Goal: Check status: Check status

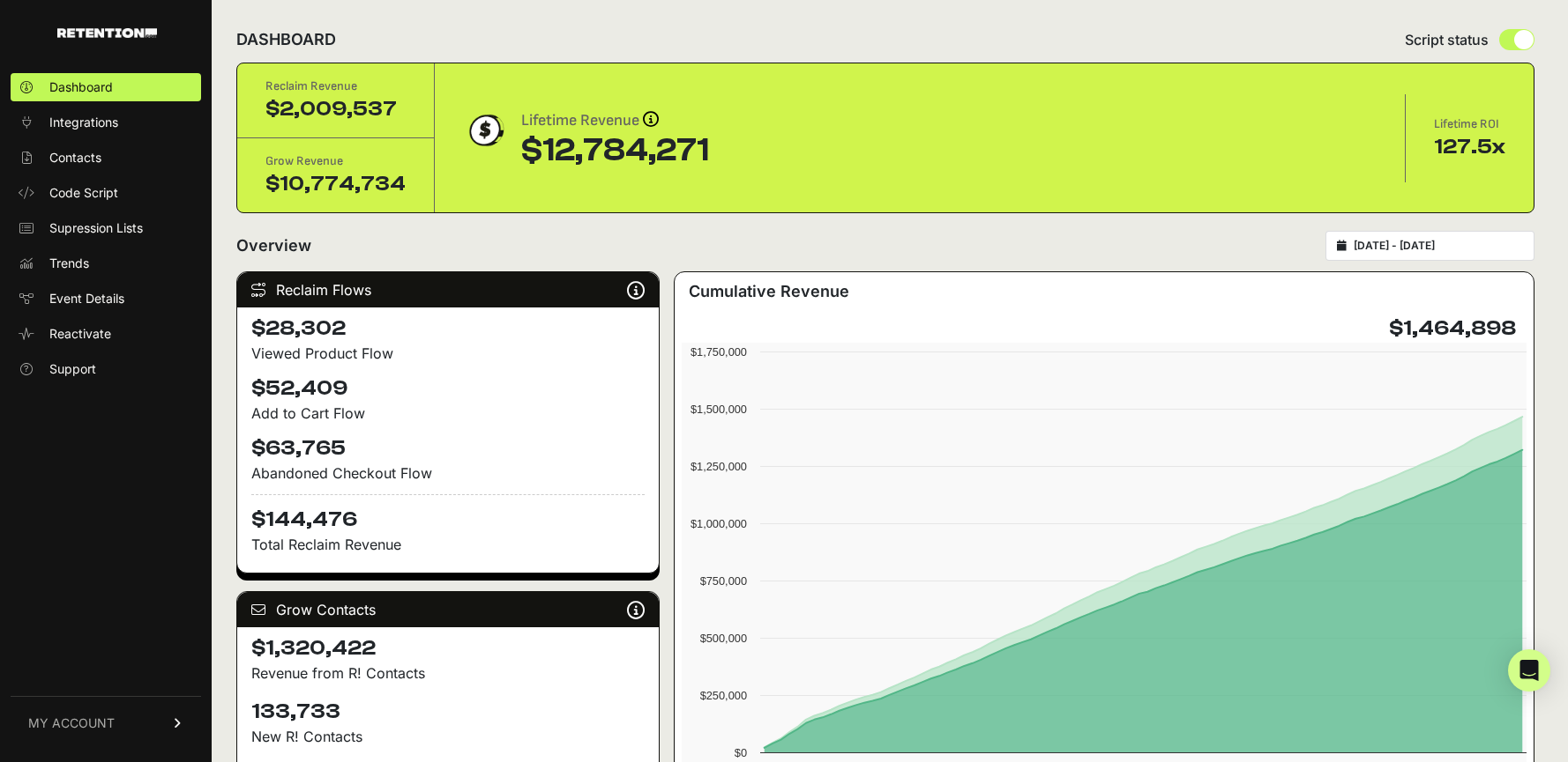
scroll to position [12, 0]
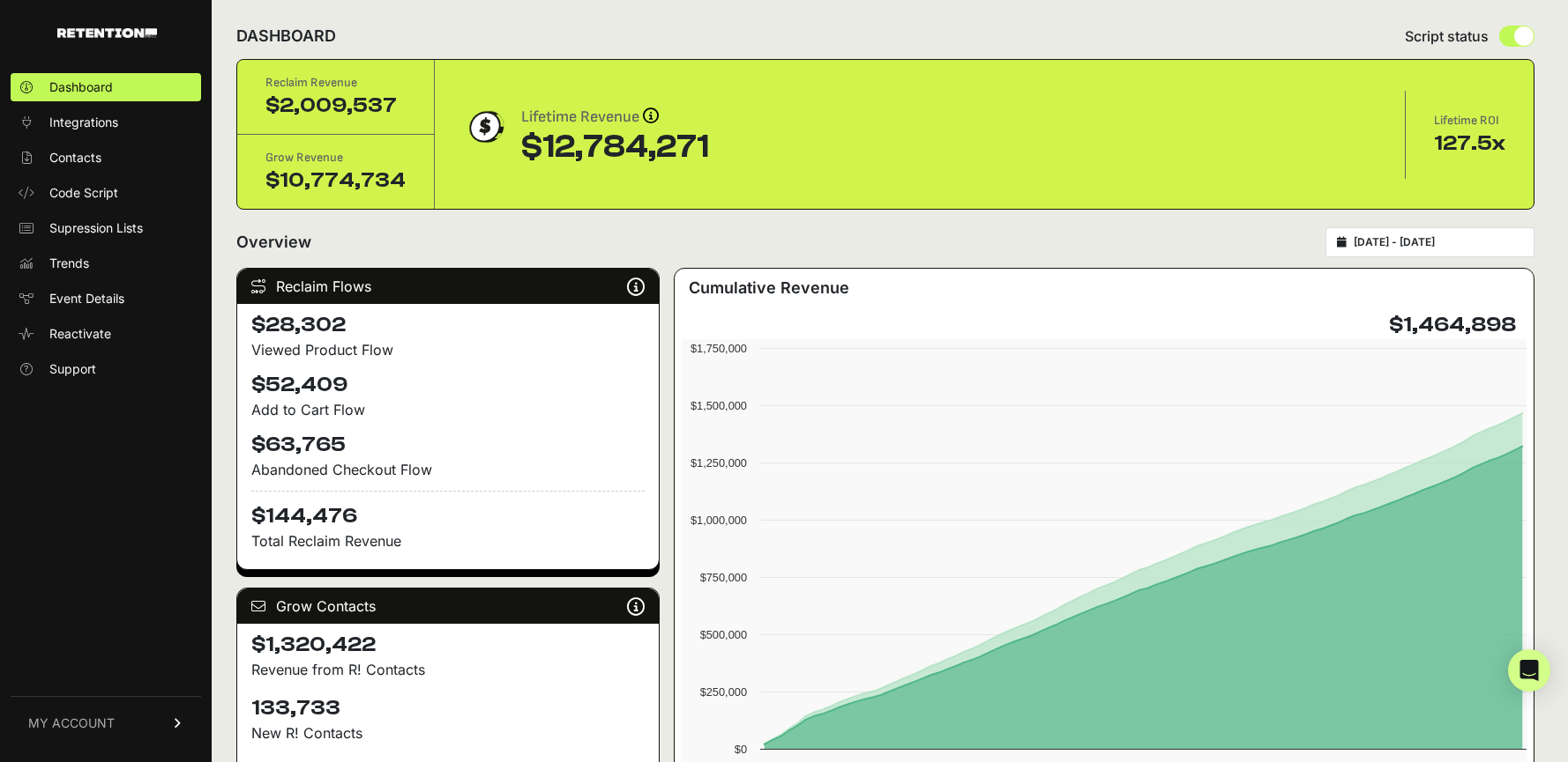
click at [1445, 244] on input "[DATE] - [DATE]" at bounding box center [1437, 243] width 169 height 14
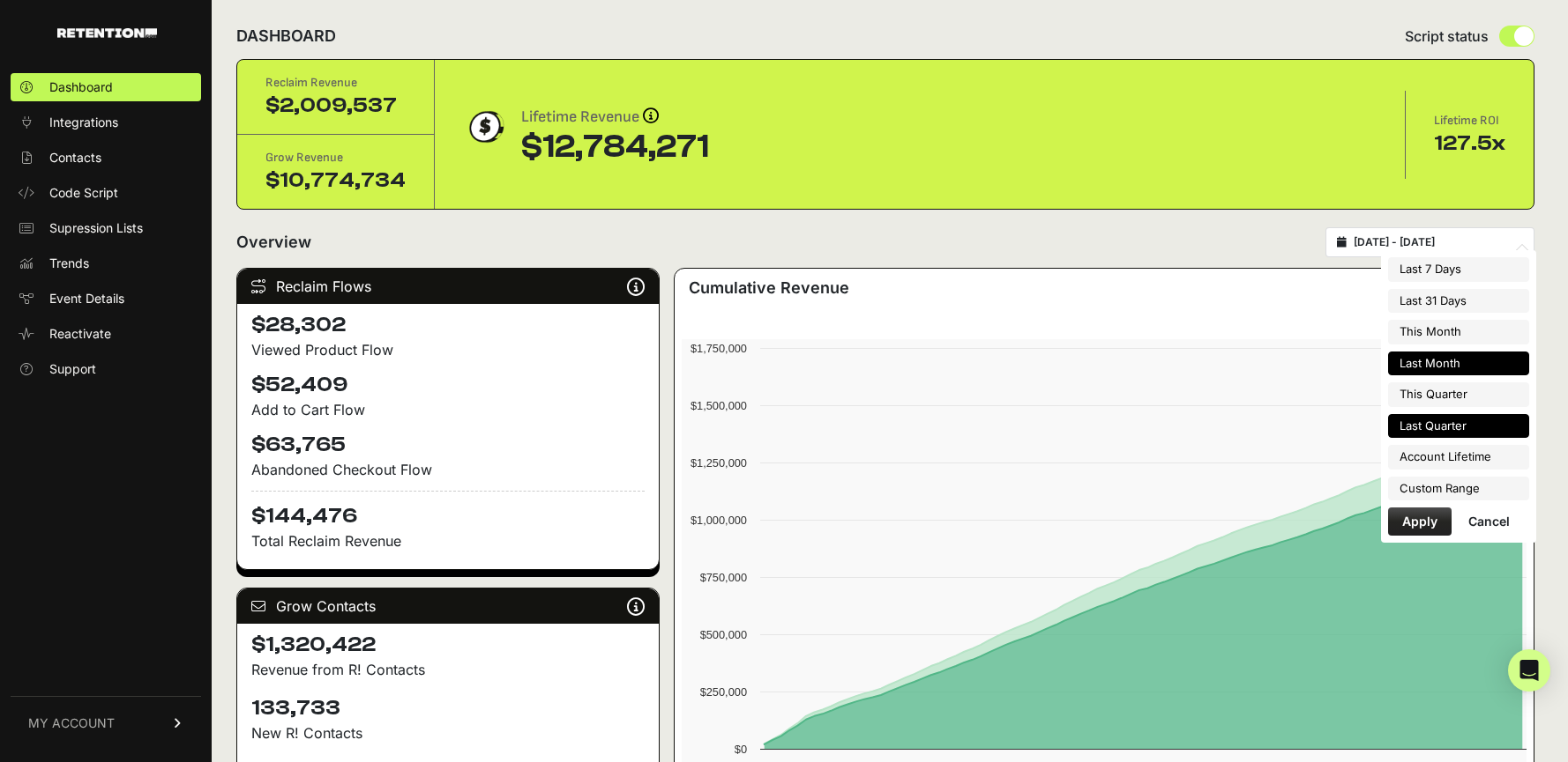
click at [1460, 355] on li "Last Month" at bounding box center [1458, 364] width 141 height 25
type input "[DATE] - [DATE]"
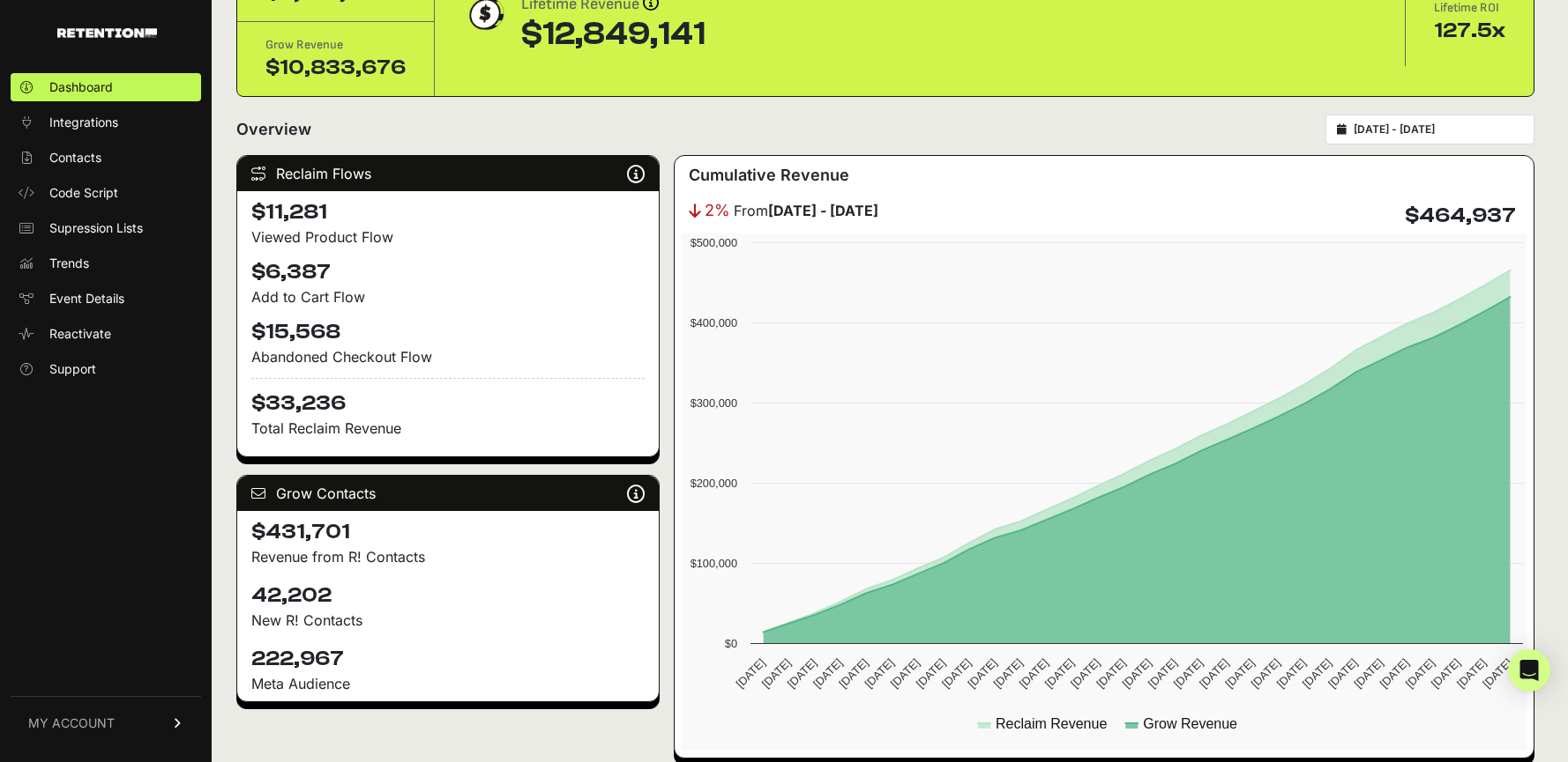
scroll to position [128, 0]
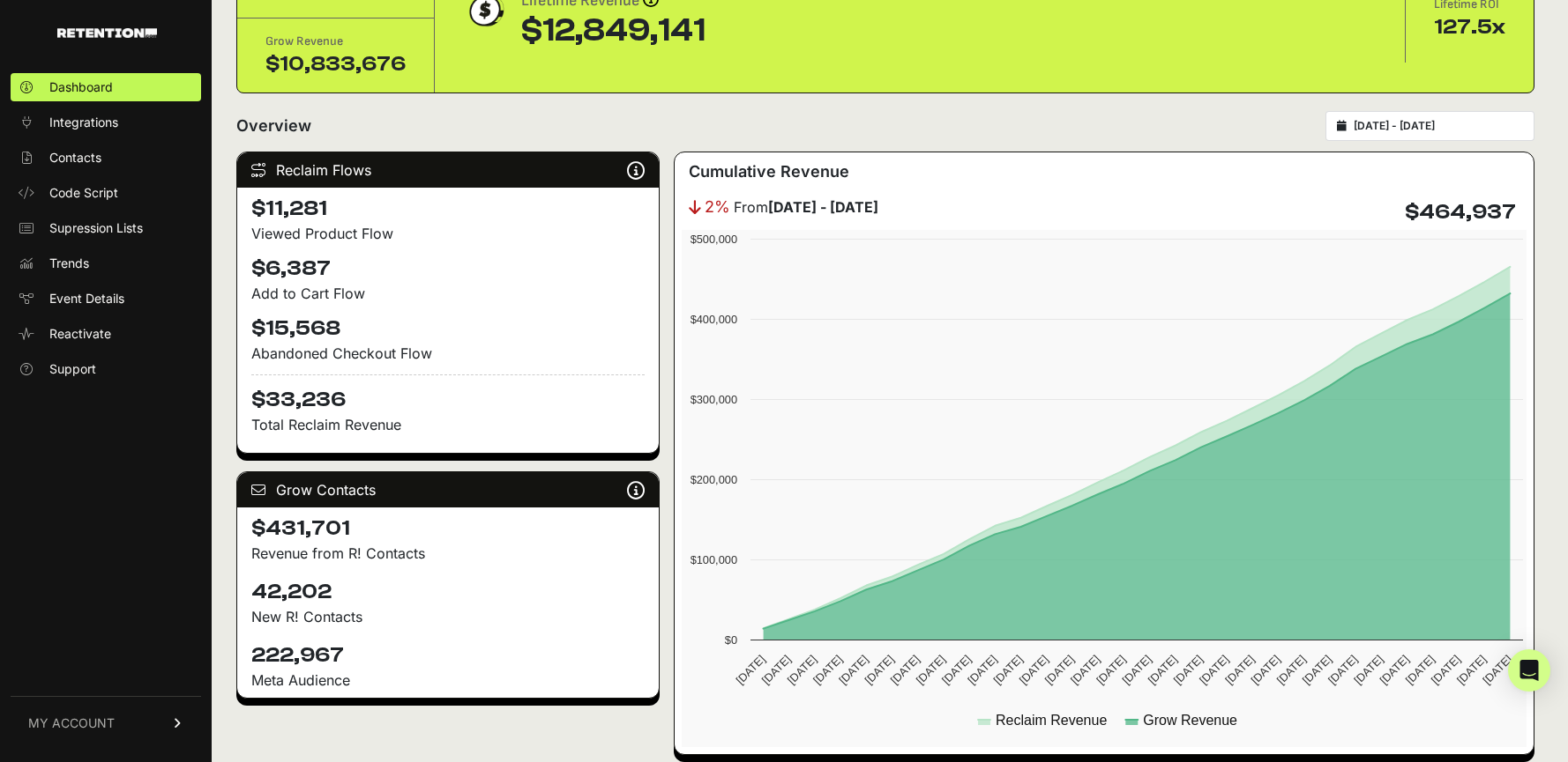
click at [1426, 126] on input "[DATE] - [DATE]" at bounding box center [1437, 126] width 169 height 14
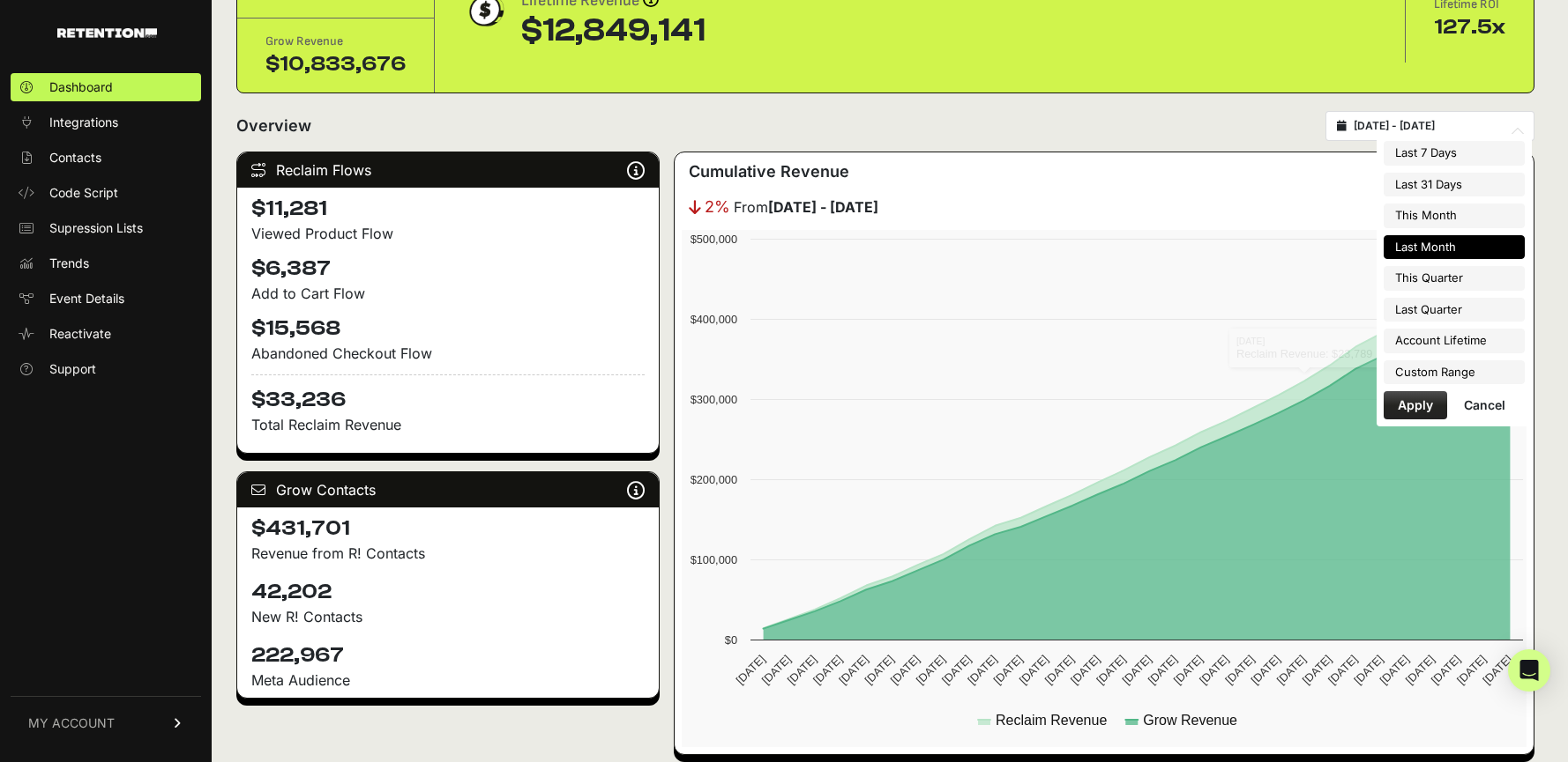
click at [1420, 124] on input "[DATE] - [DATE]" at bounding box center [1437, 126] width 169 height 14
type input "[DATE]"
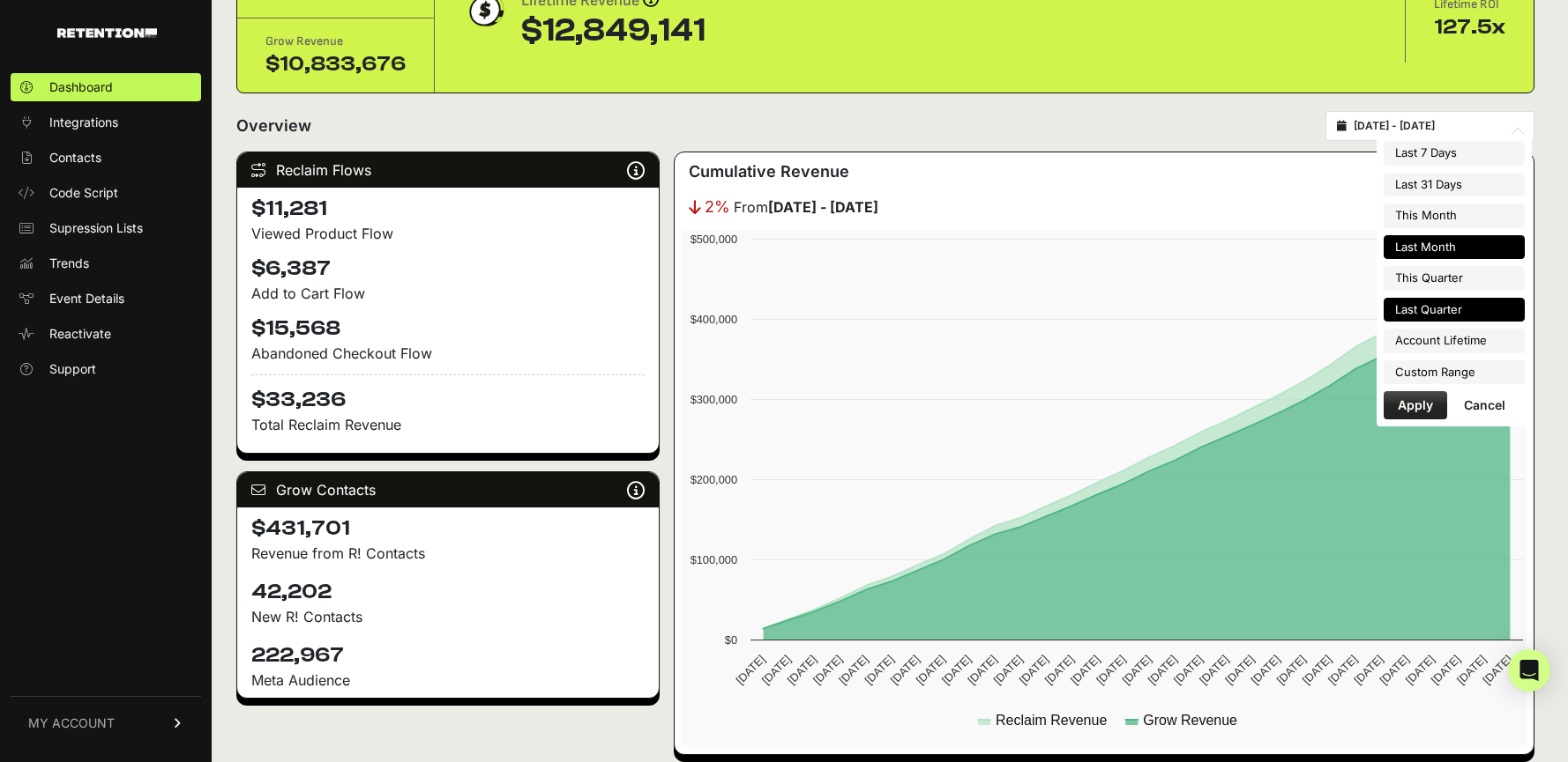
type input "2025-09-01"
type input "[DATE]"
type input "2025-09-01"
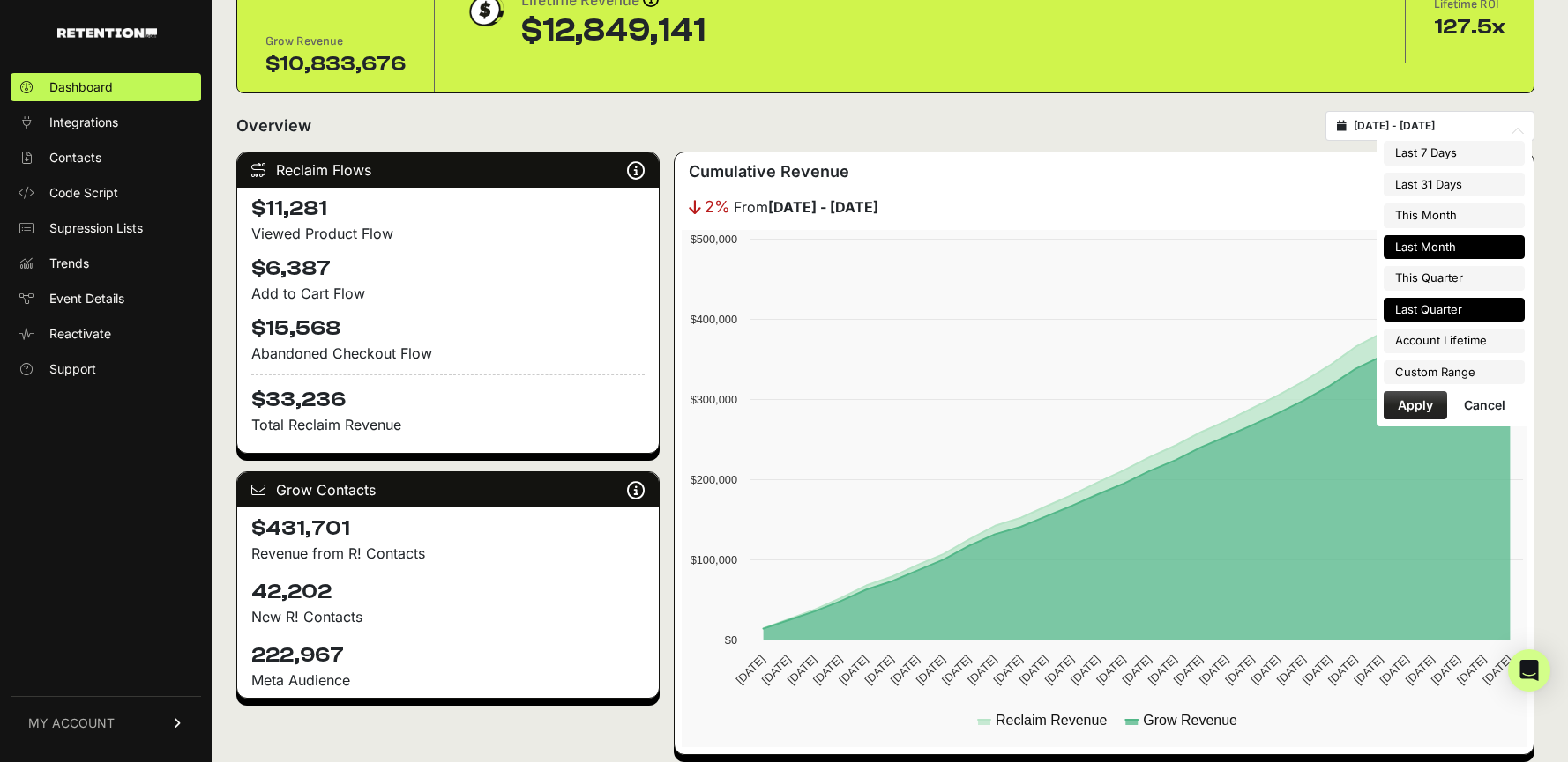
type input "[DATE]"
type input "2025-12-31"
type input "[DATE]"
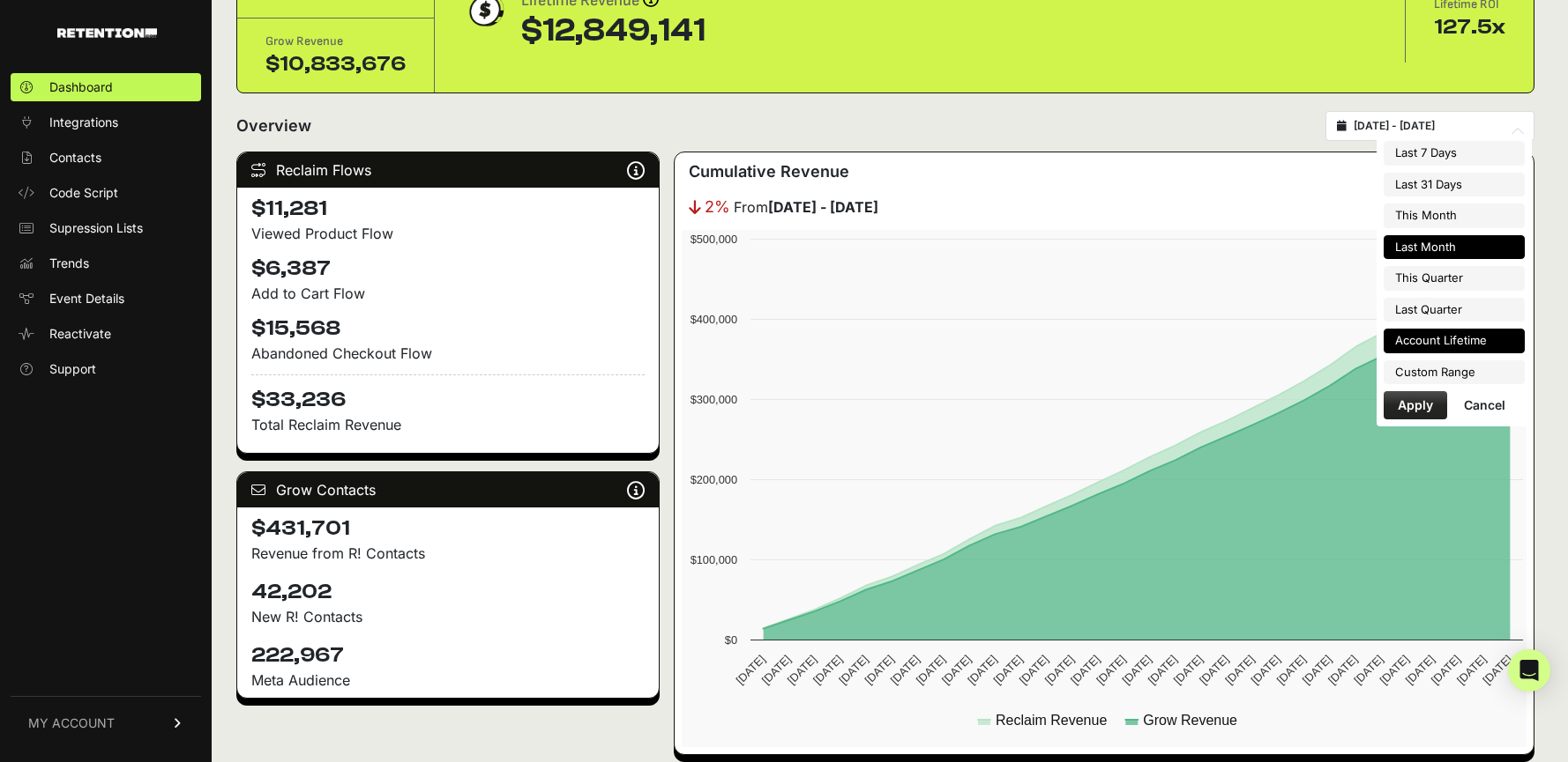
type input "2023-07-12"
type input "2025-10-07"
type input "[DATE]"
click at [1448, 370] on li "Custom Range" at bounding box center [1454, 373] width 141 height 25
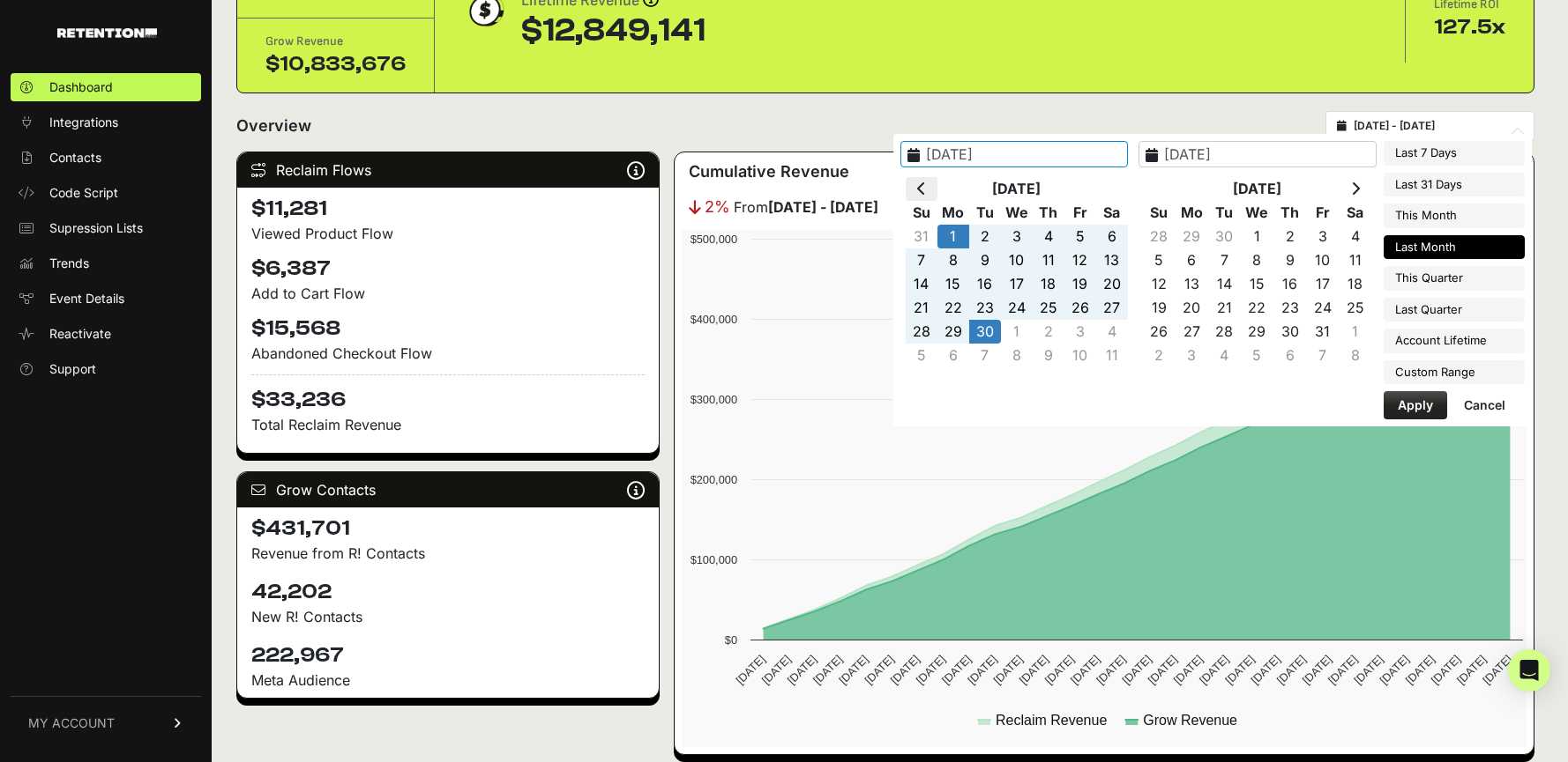
click at [938, 186] on th at bounding box center [922, 189] width 32 height 24
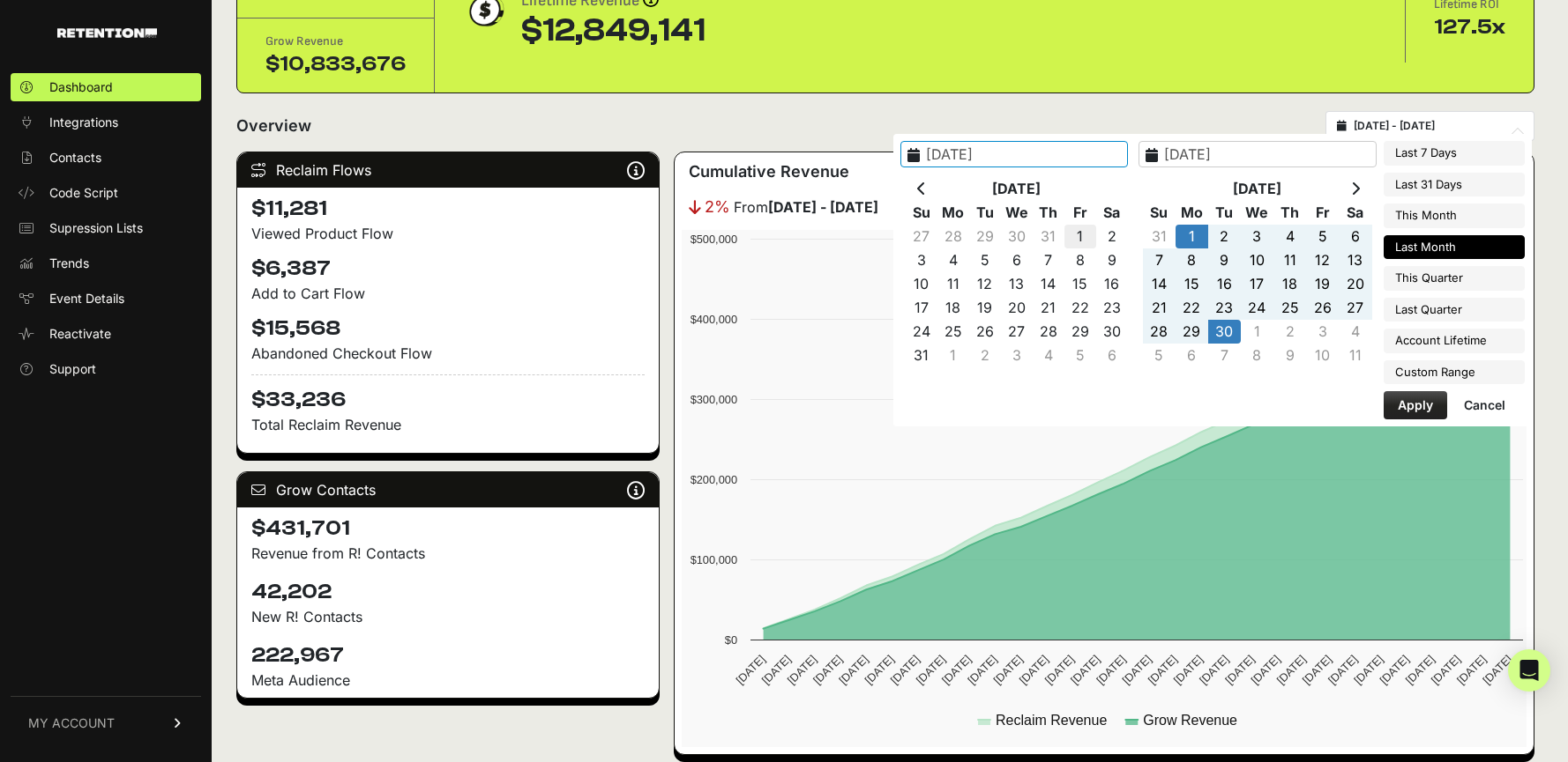
type input "2025-08-01"
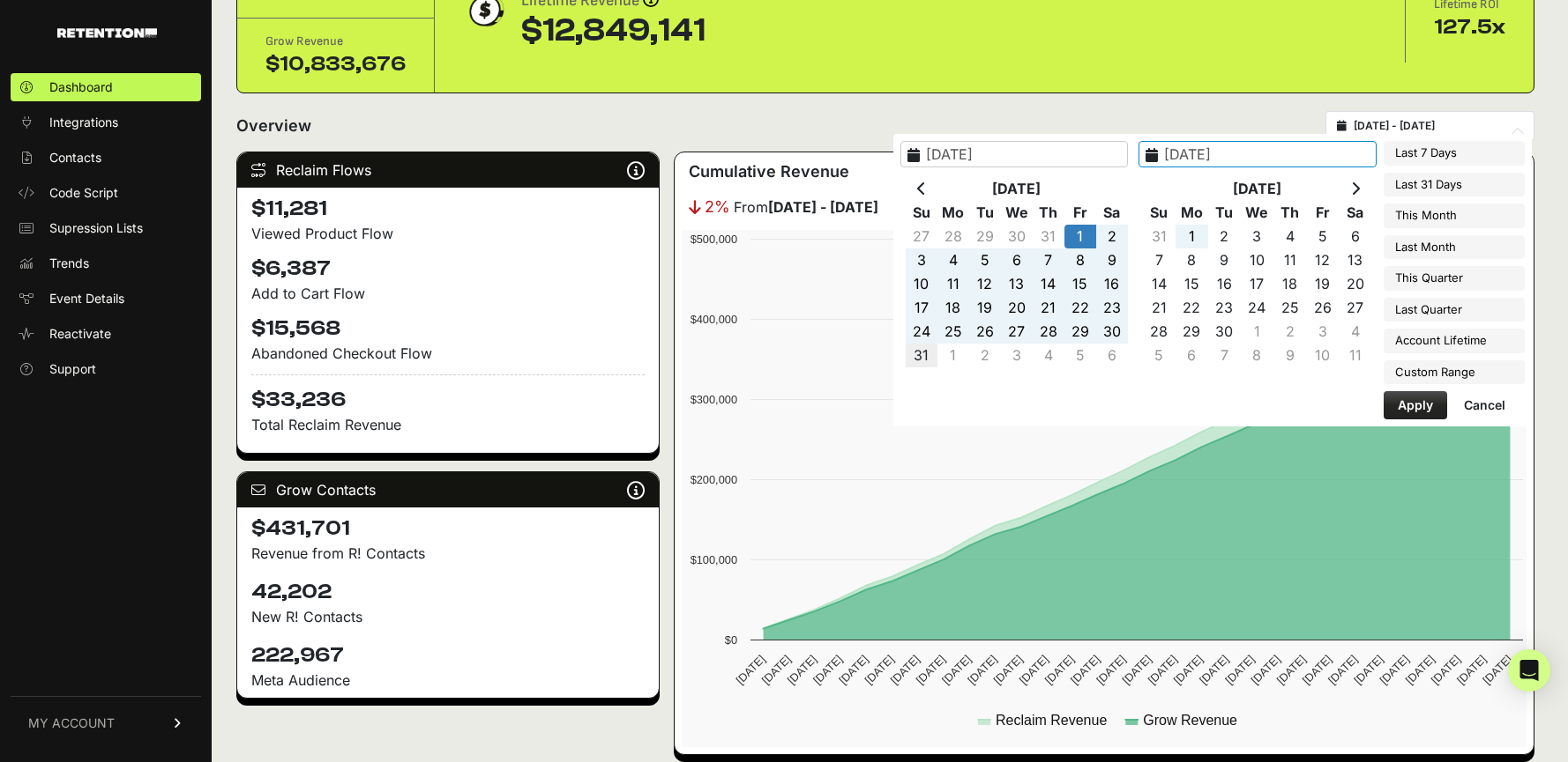
type input "2025-08-31"
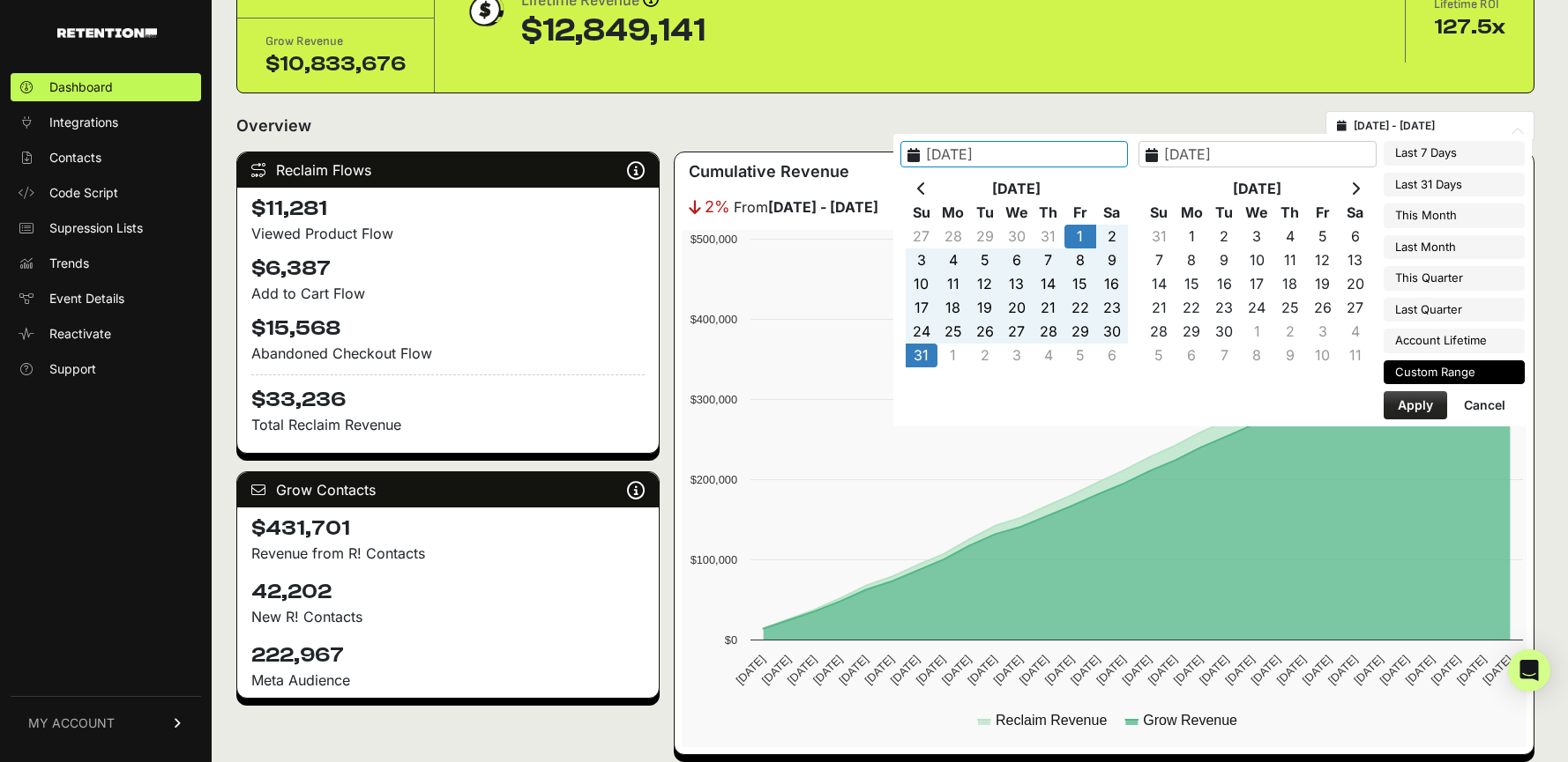
type input "2025-08-01"
click at [1411, 406] on button "Apply" at bounding box center [1415, 405] width 63 height 28
type input "2025-08-01 - 2025-08-31"
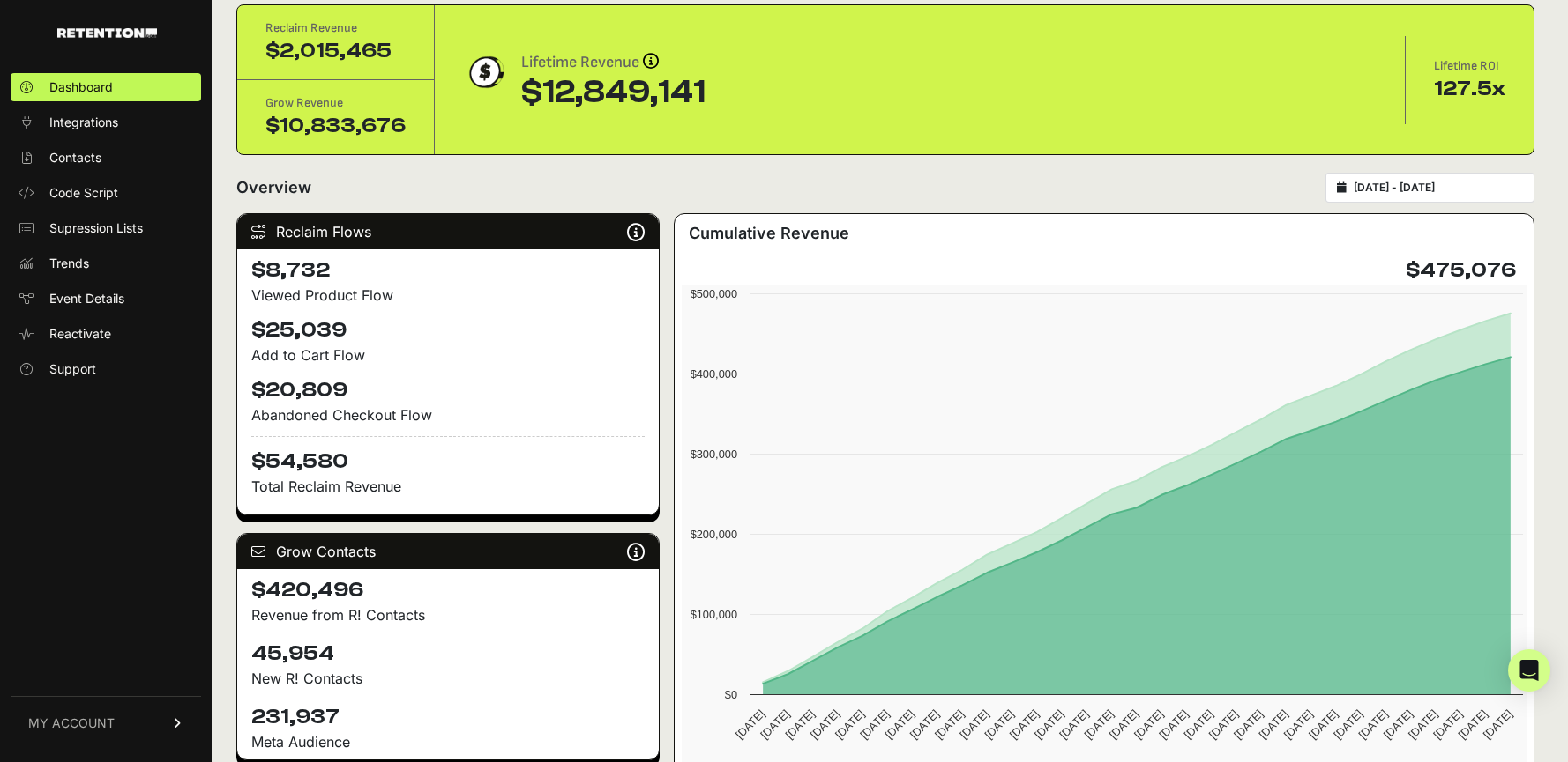
scroll to position [70, 0]
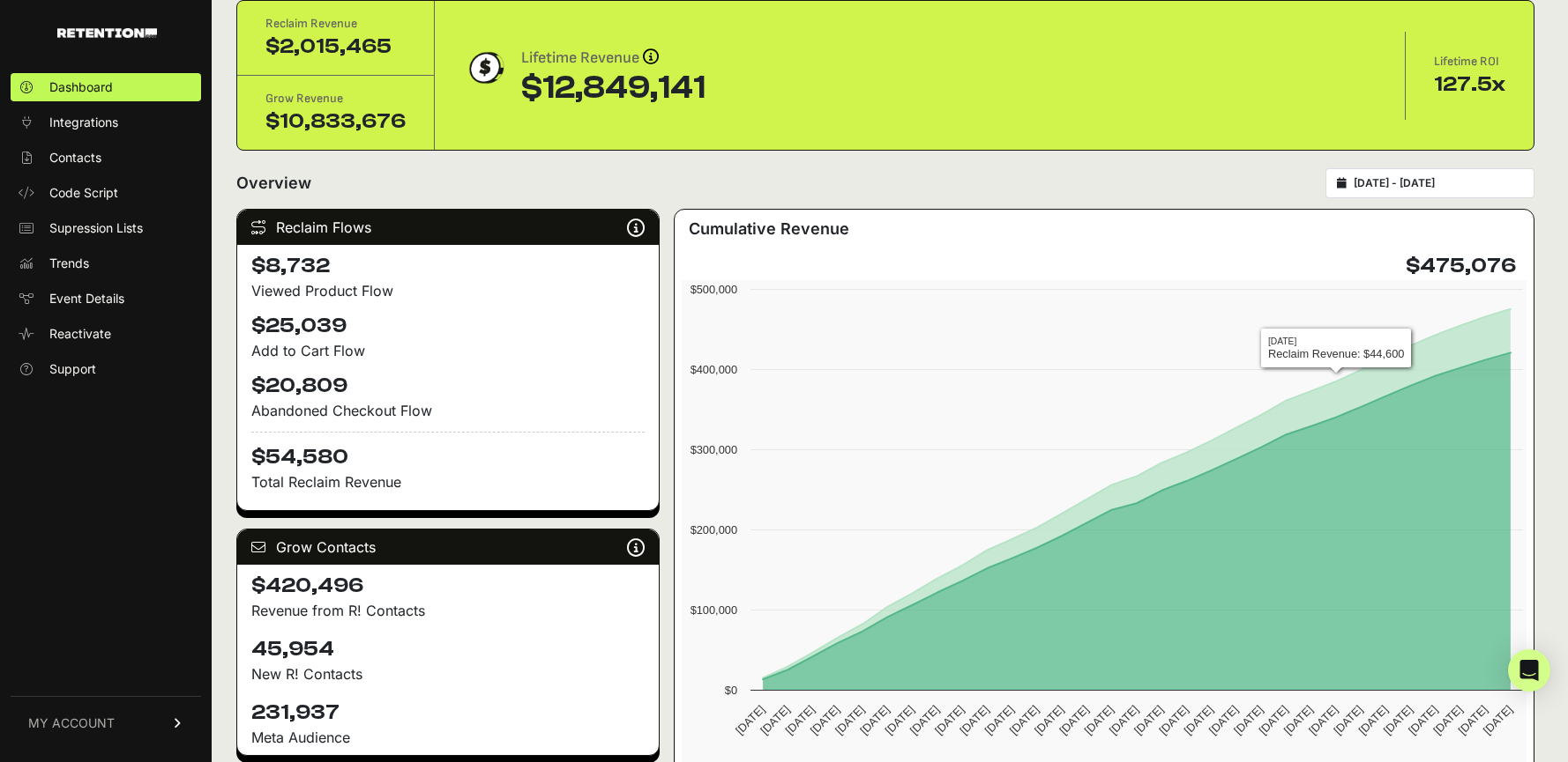
type input "[DATE]"
type input "2025-08-31"
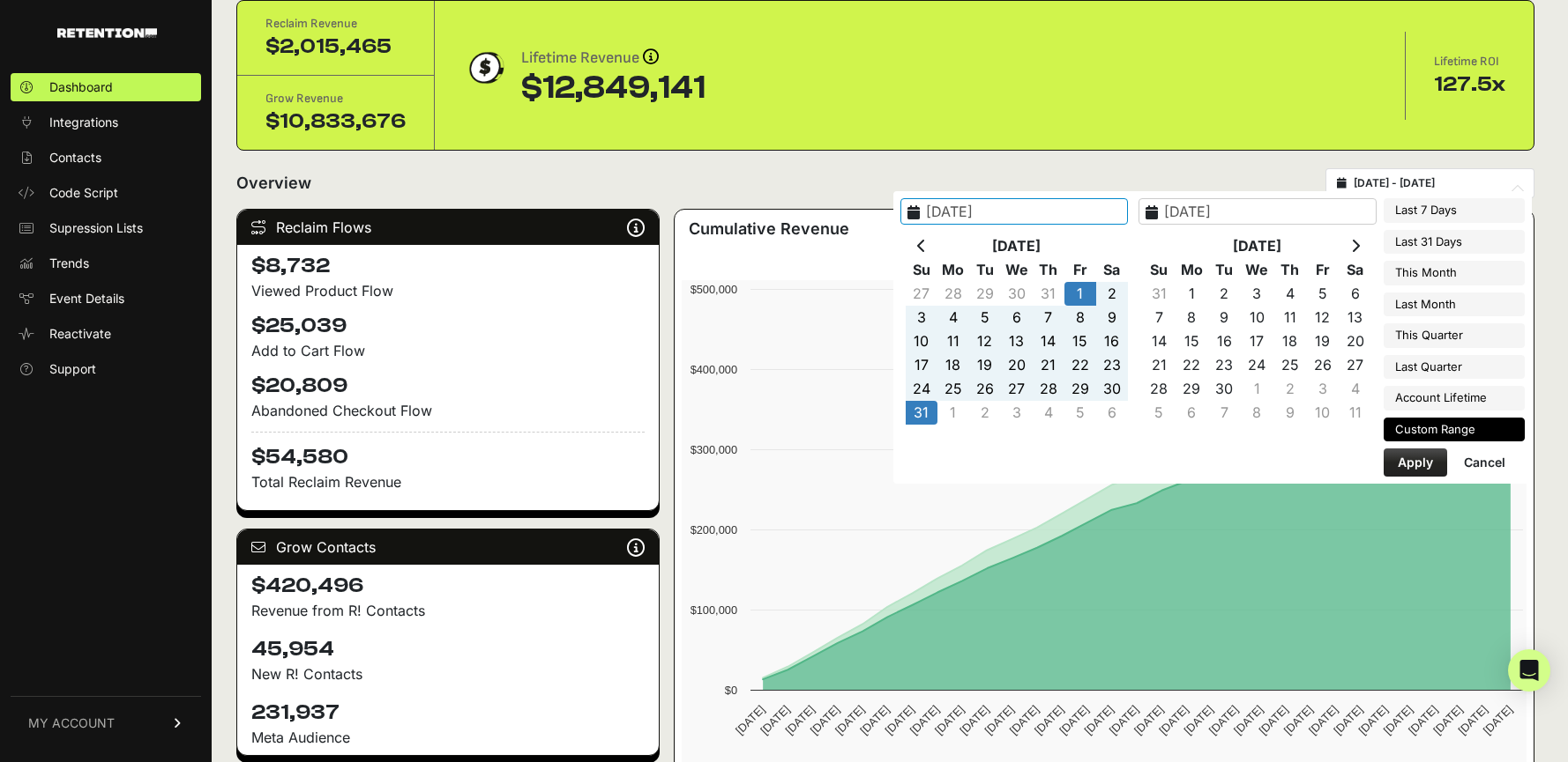
click at [1456, 178] on input "2025-08-01 - 2025-08-31" at bounding box center [1437, 183] width 169 height 14
type input "[DATE]"
type input "2025-10-07"
type input "2025-09-07"
type input "2025-10-07"
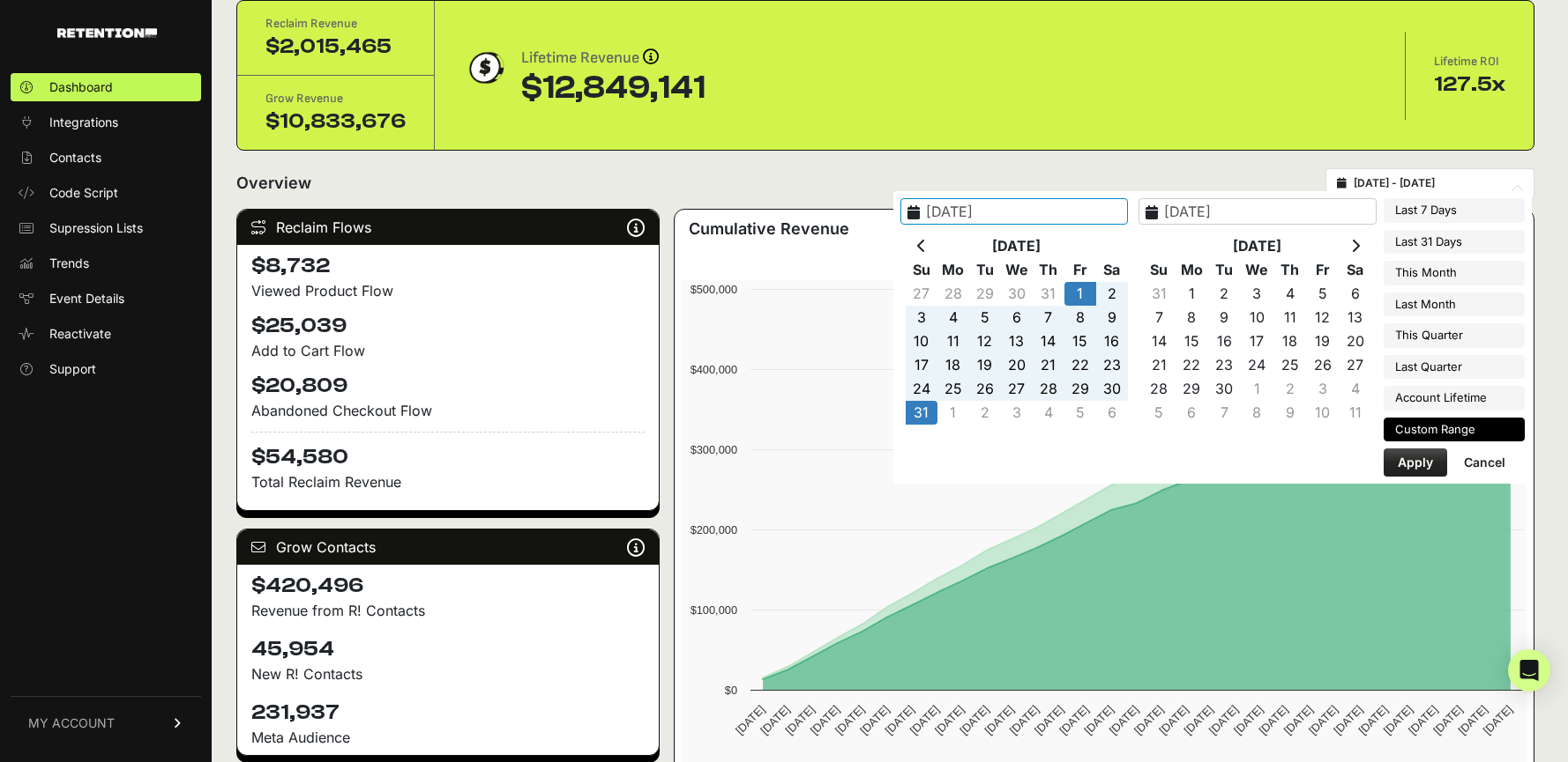
type input "2025-08-01"
type input "2025-08-31"
type input "[DATE]"
type input "2025-08-01"
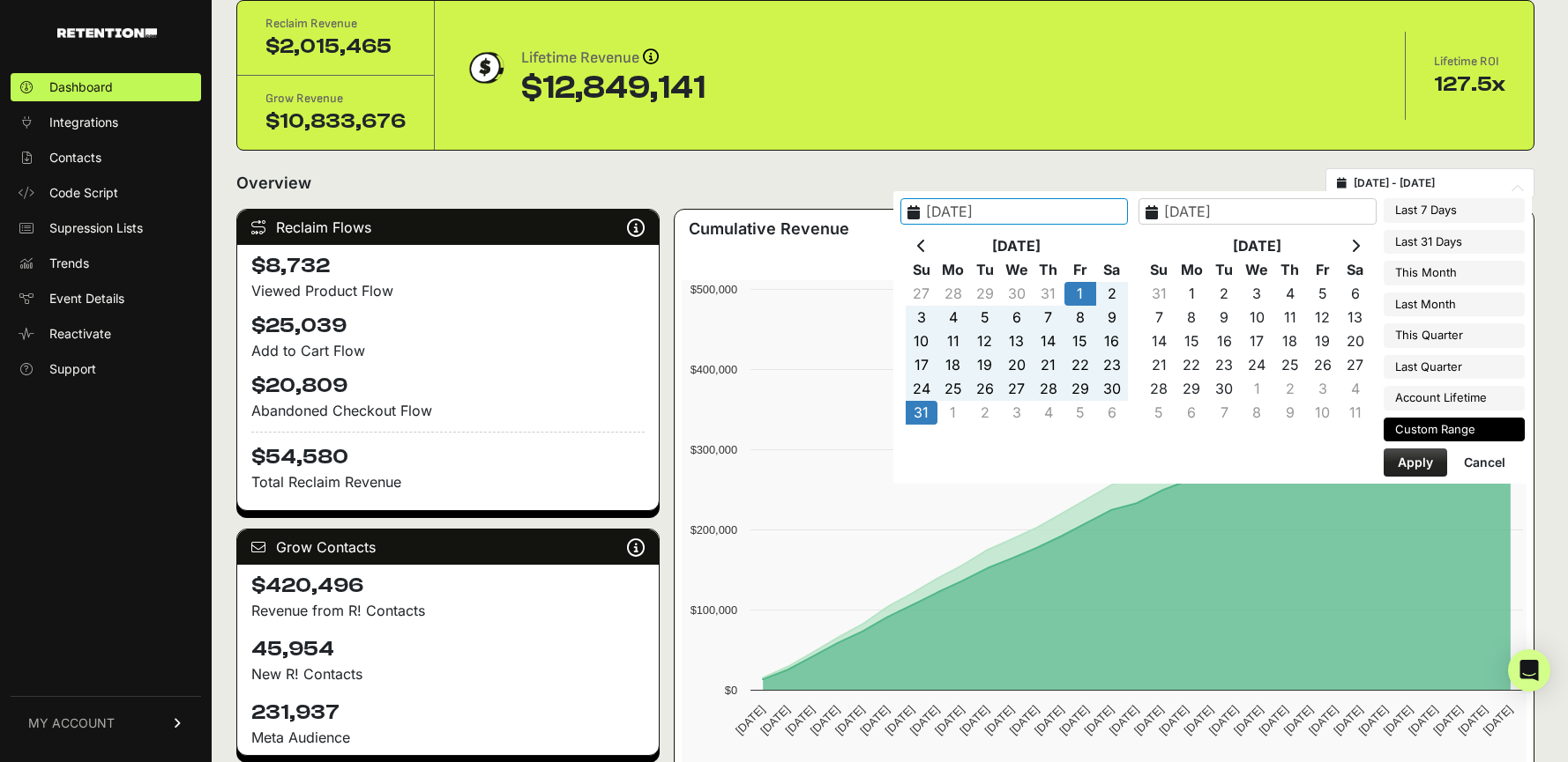
type input "2025-08-31"
type input "[DATE]"
type input "2025-12-31"
type input "2025-08-01"
type input "2025-08-31"
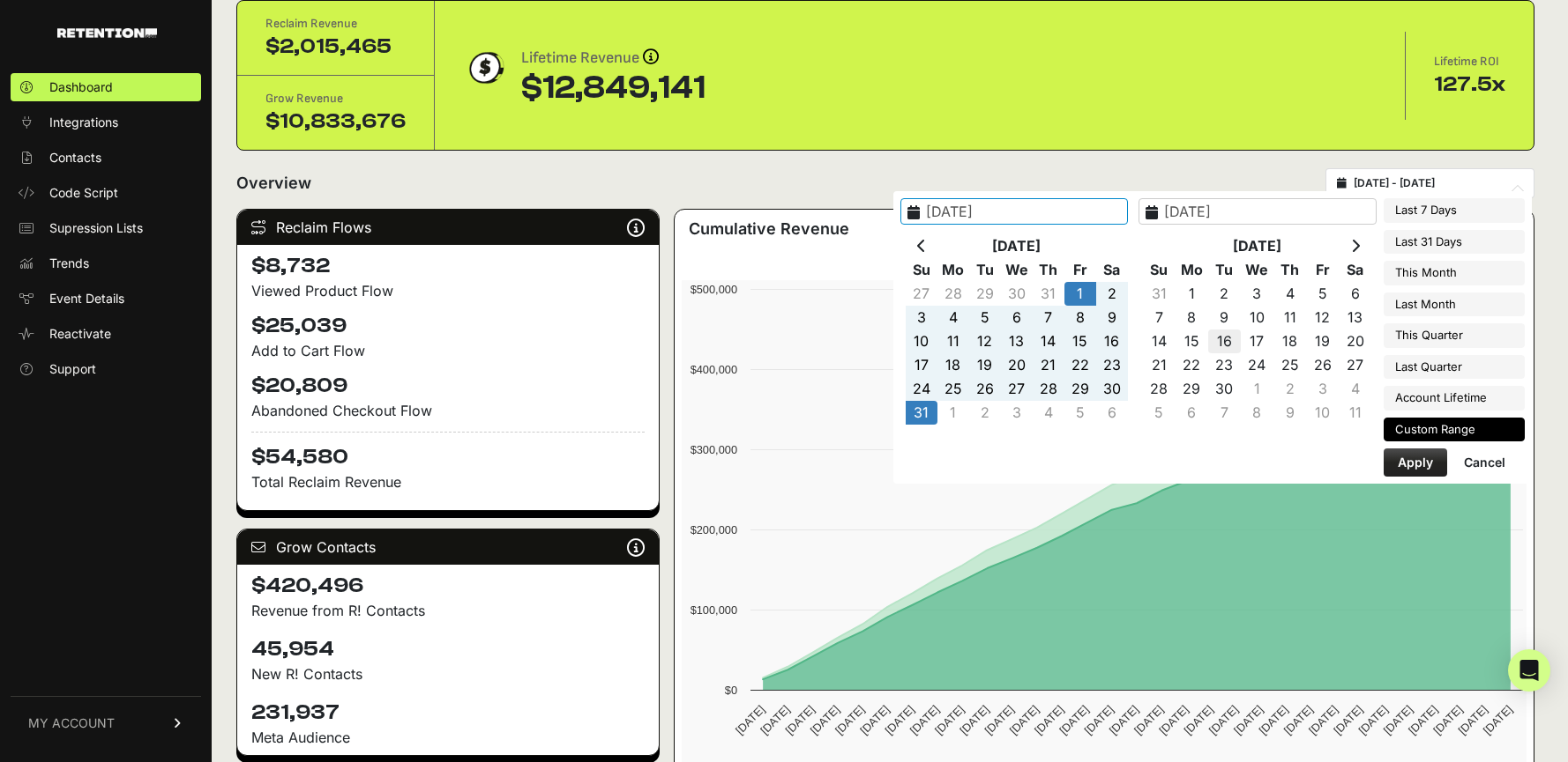
type input "[DATE]"
type input "2025-08-01"
type input "2025-08-31"
click at [938, 248] on th at bounding box center [922, 247] width 32 height 24
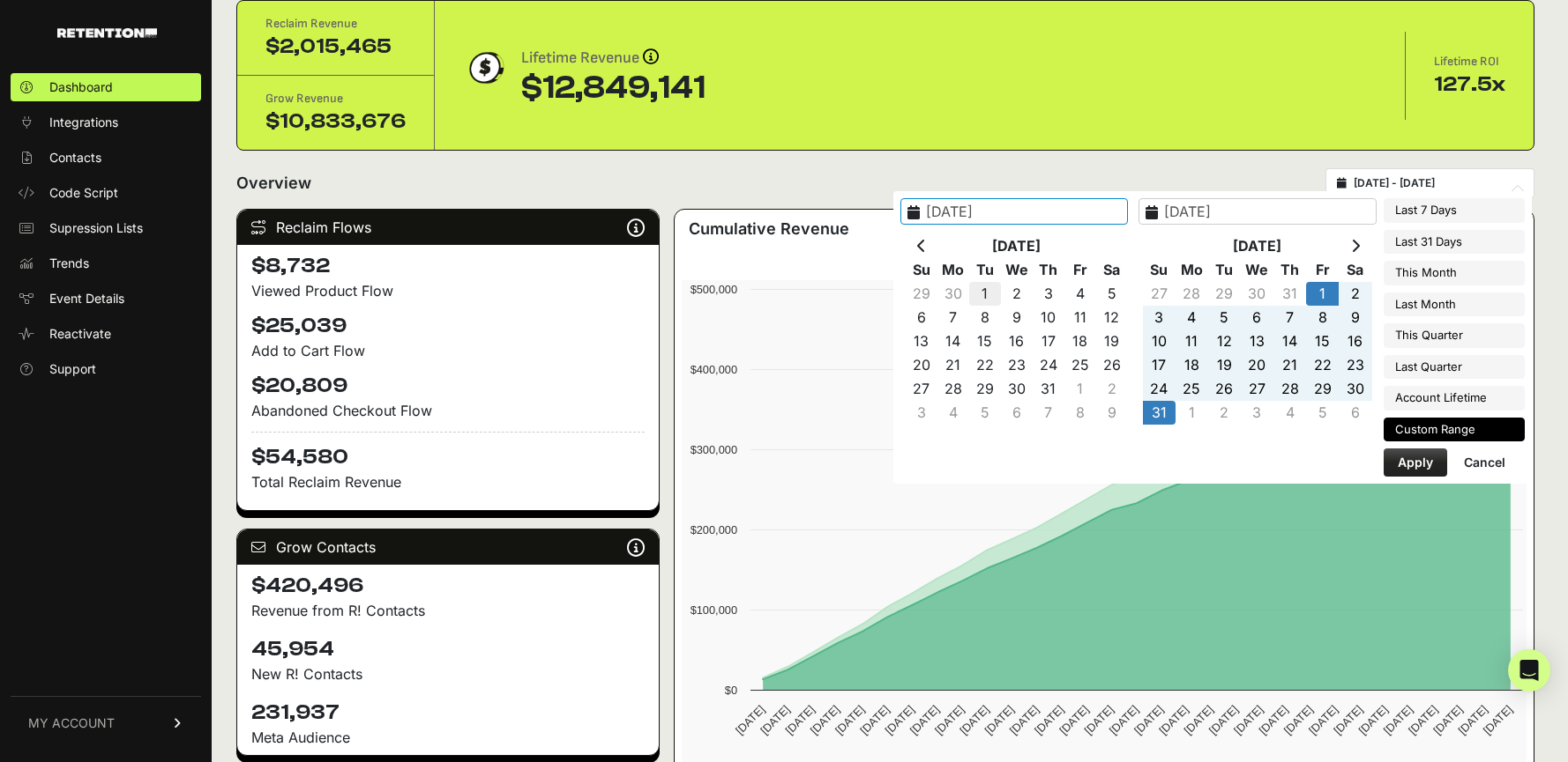
type input "2025-07-01"
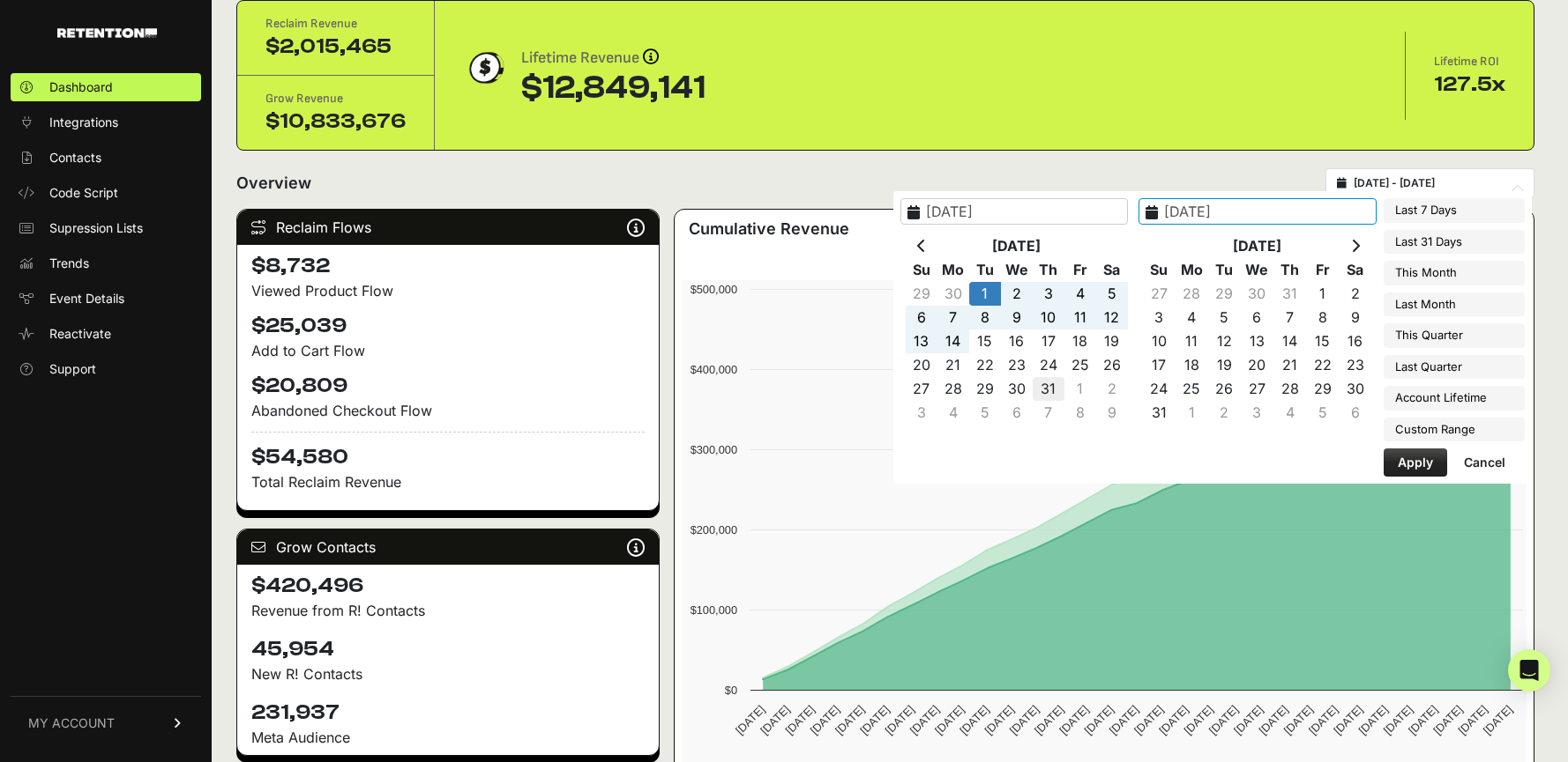
type input "2025-07-31"
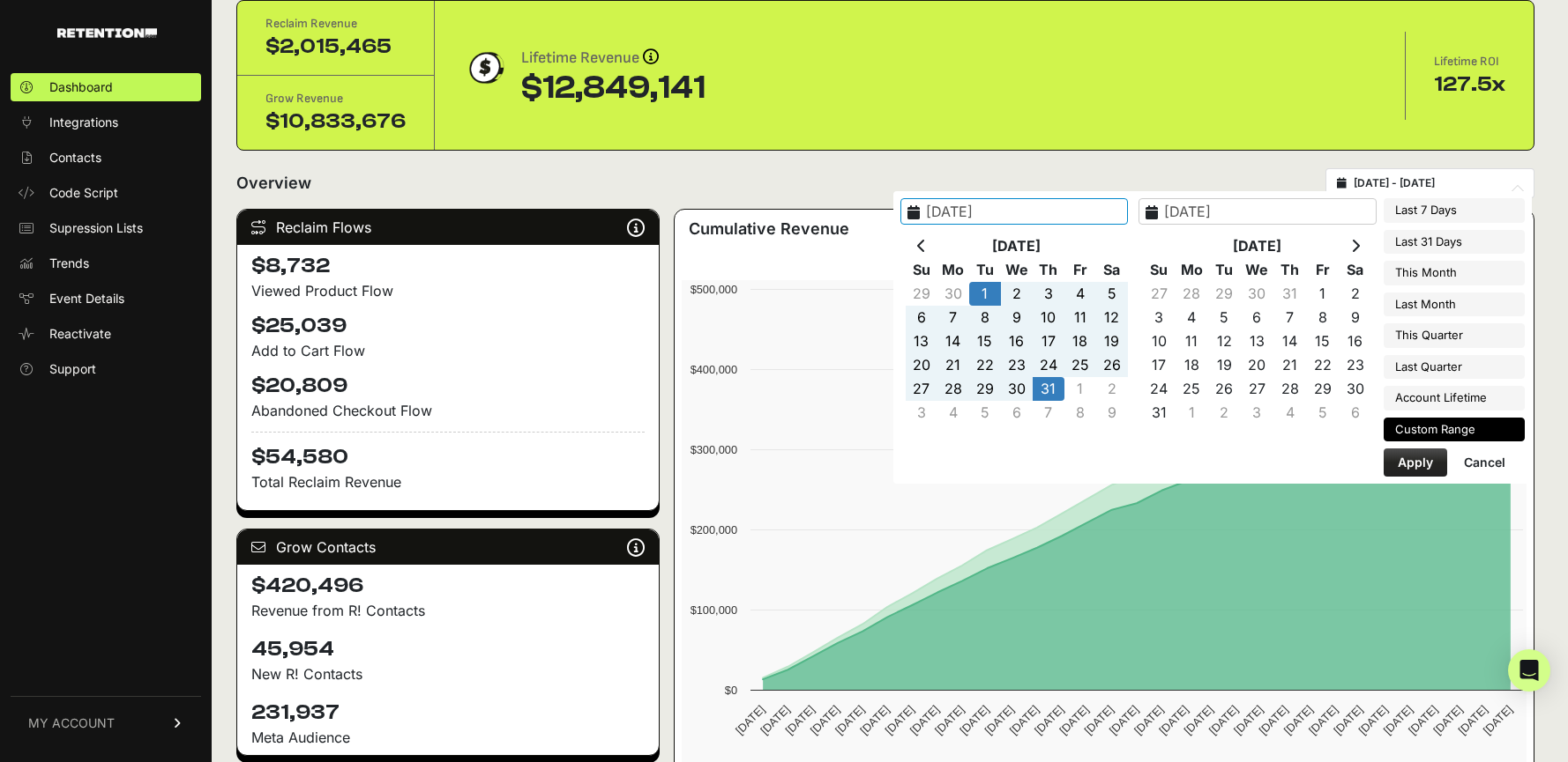
type input "2025-07-01"
click at [1419, 464] on button "Apply" at bounding box center [1415, 463] width 63 height 28
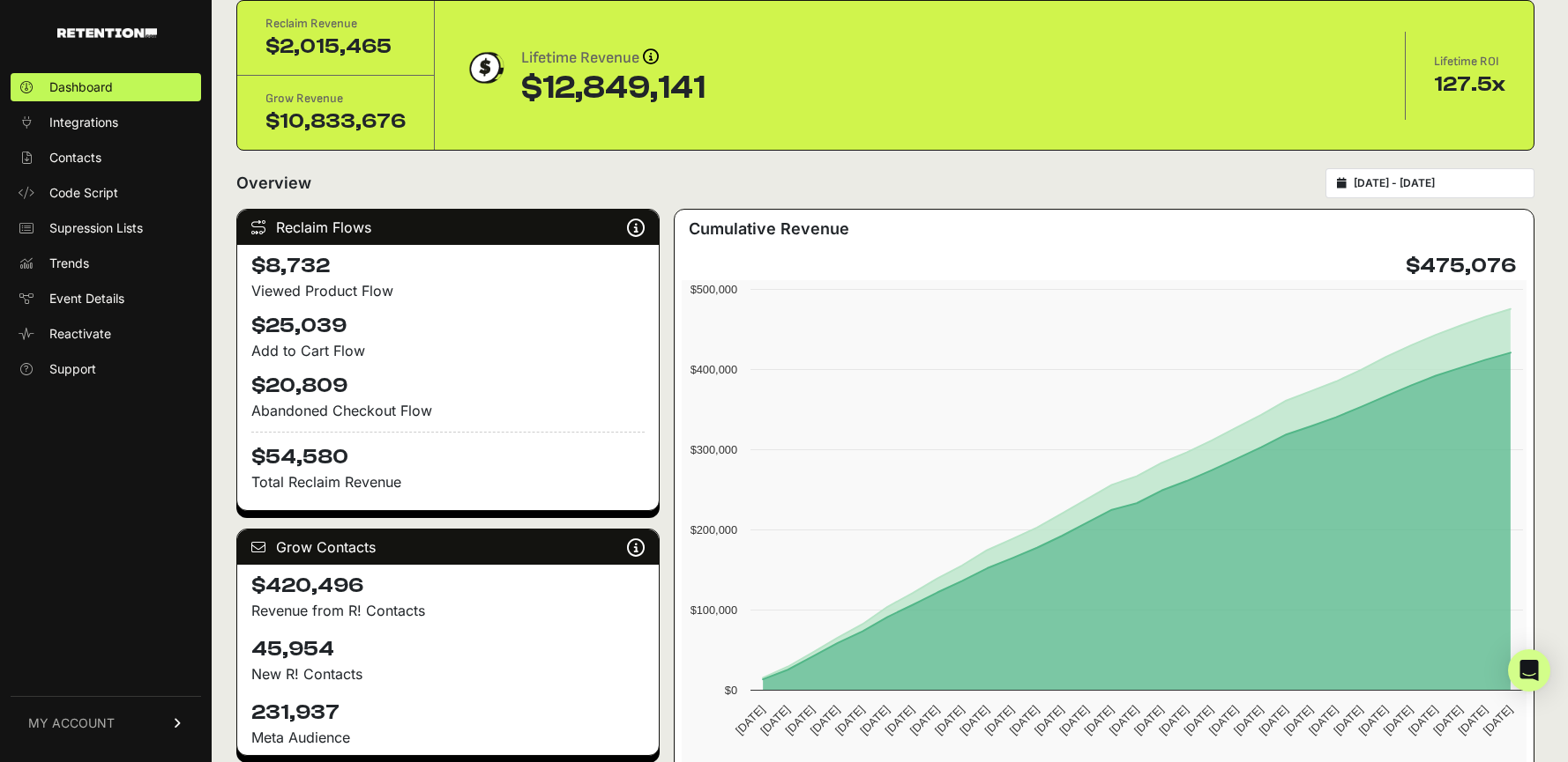
type input "2025-07-01 - 2025-07-31"
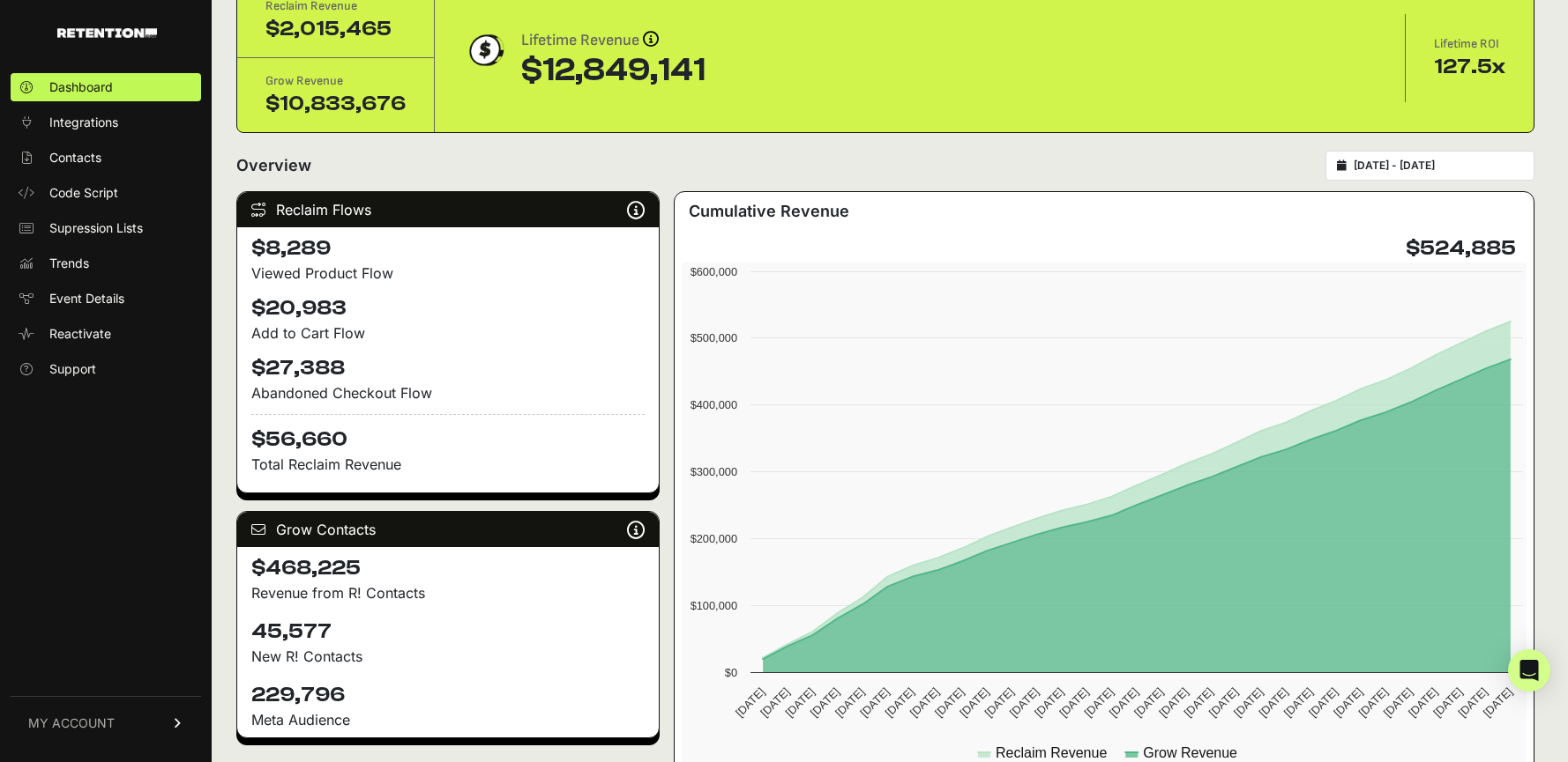
scroll to position [92, 0]
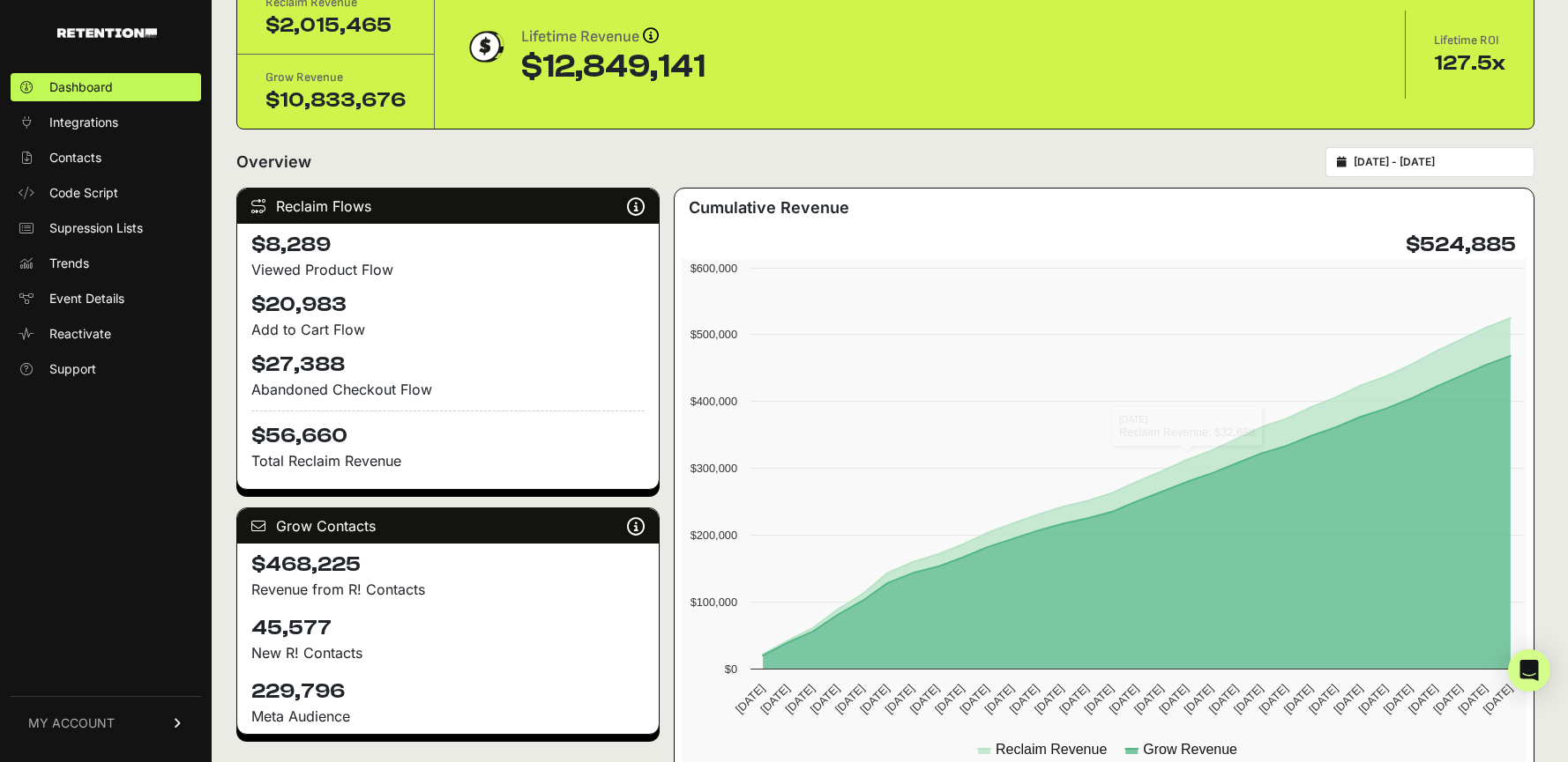
click at [1433, 156] on input "[DATE] - [DATE]" at bounding box center [1437, 163] width 169 height 14
type input "[DATE]"
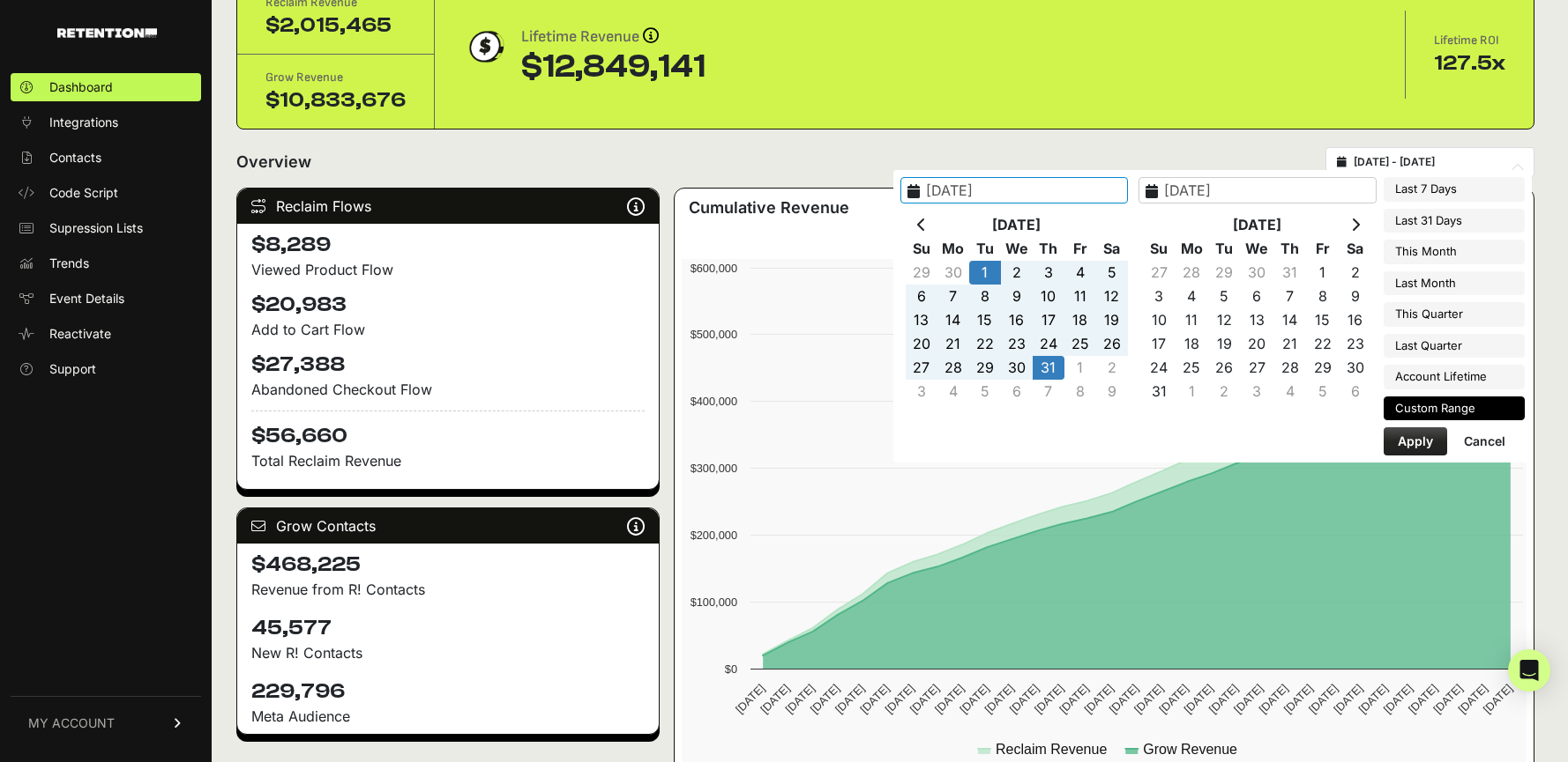
type input "[DATE]"
type input "2025-07-31"
type input "2025-09-07"
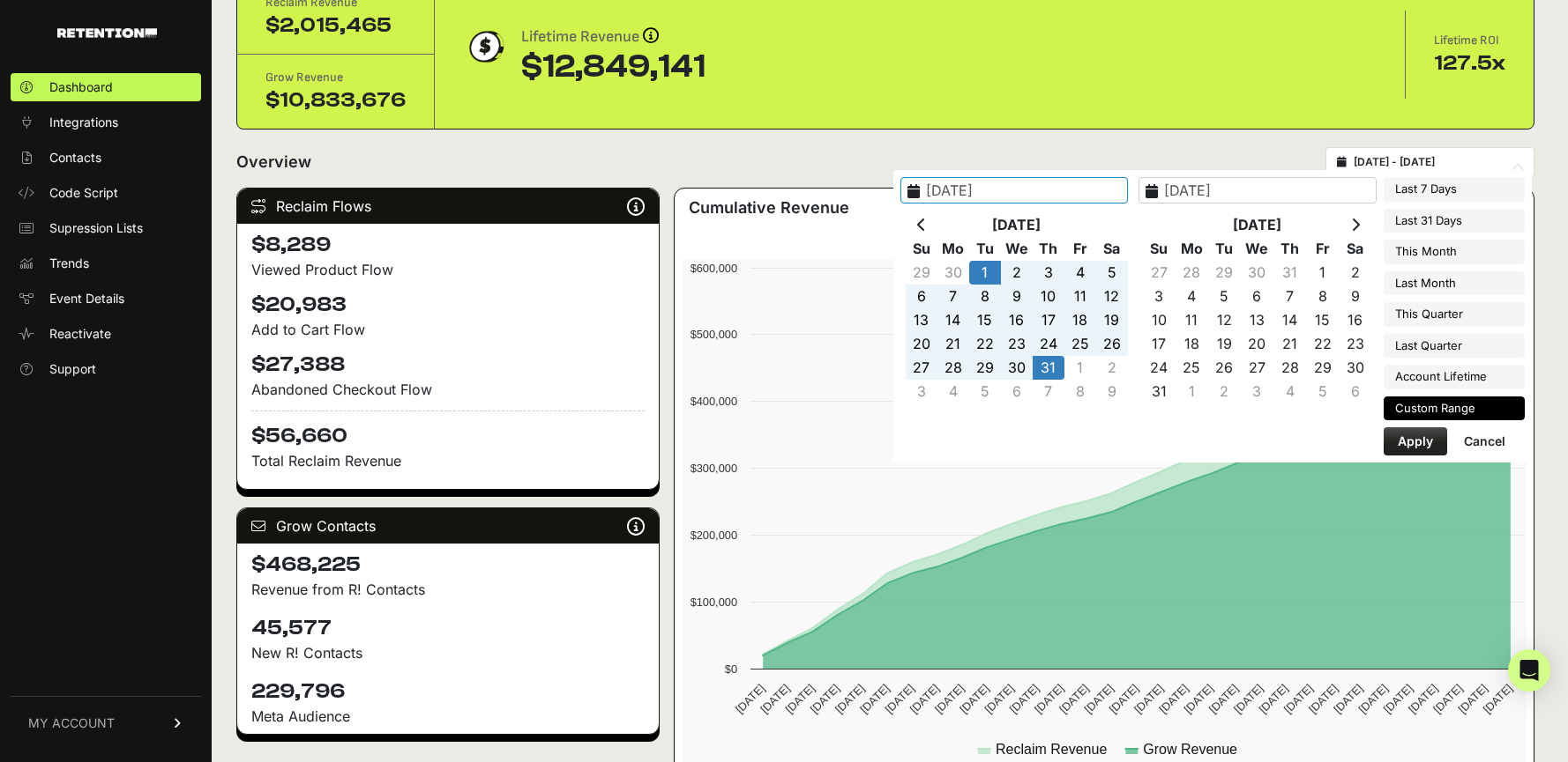
type input "2025-10-07"
type input "[DATE]"
type input "2025-07-31"
click at [926, 221] on icon at bounding box center [921, 225] width 9 height 14
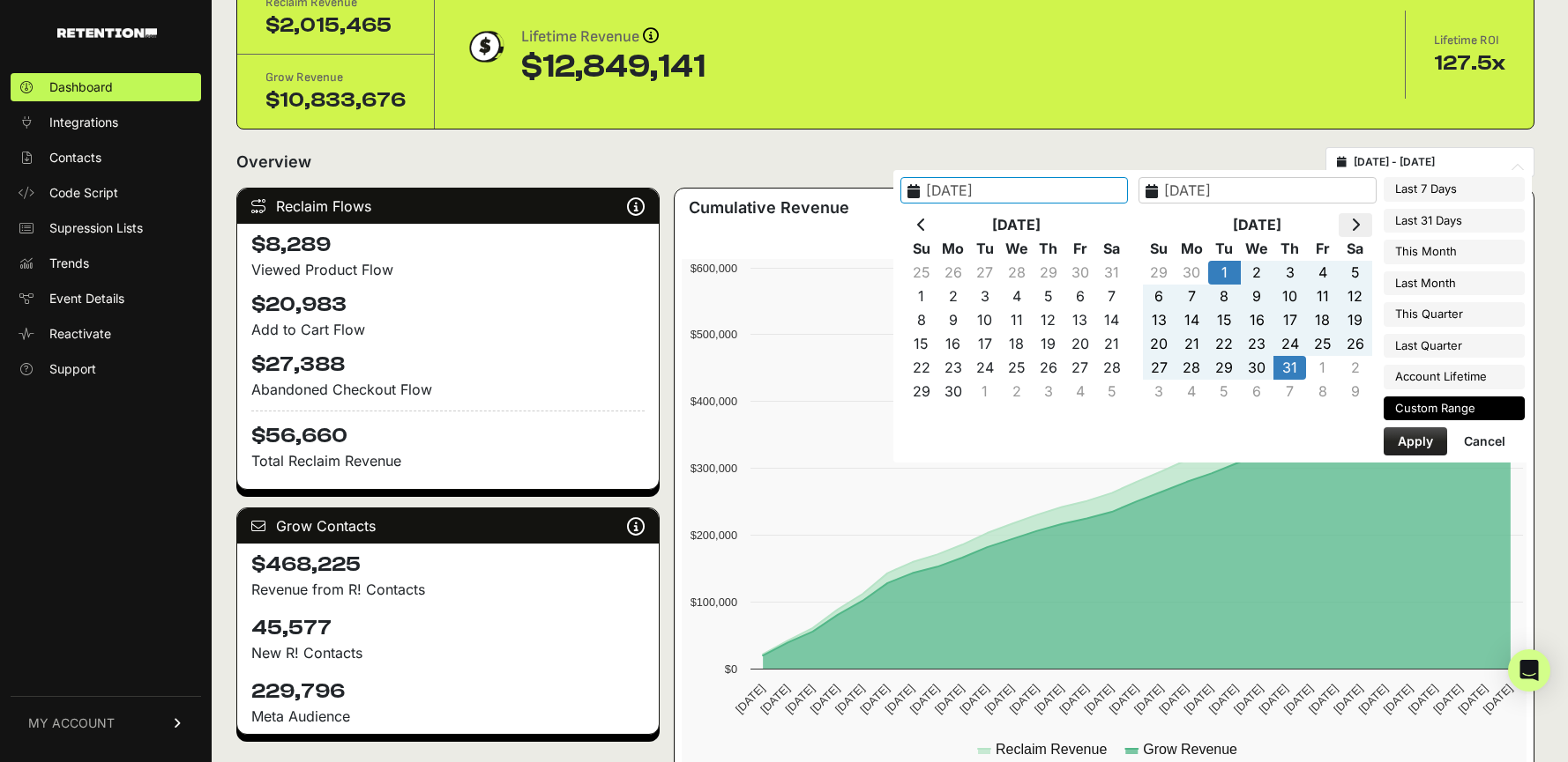
click at [1351, 219] on th at bounding box center [1354, 225] width 33 height 24
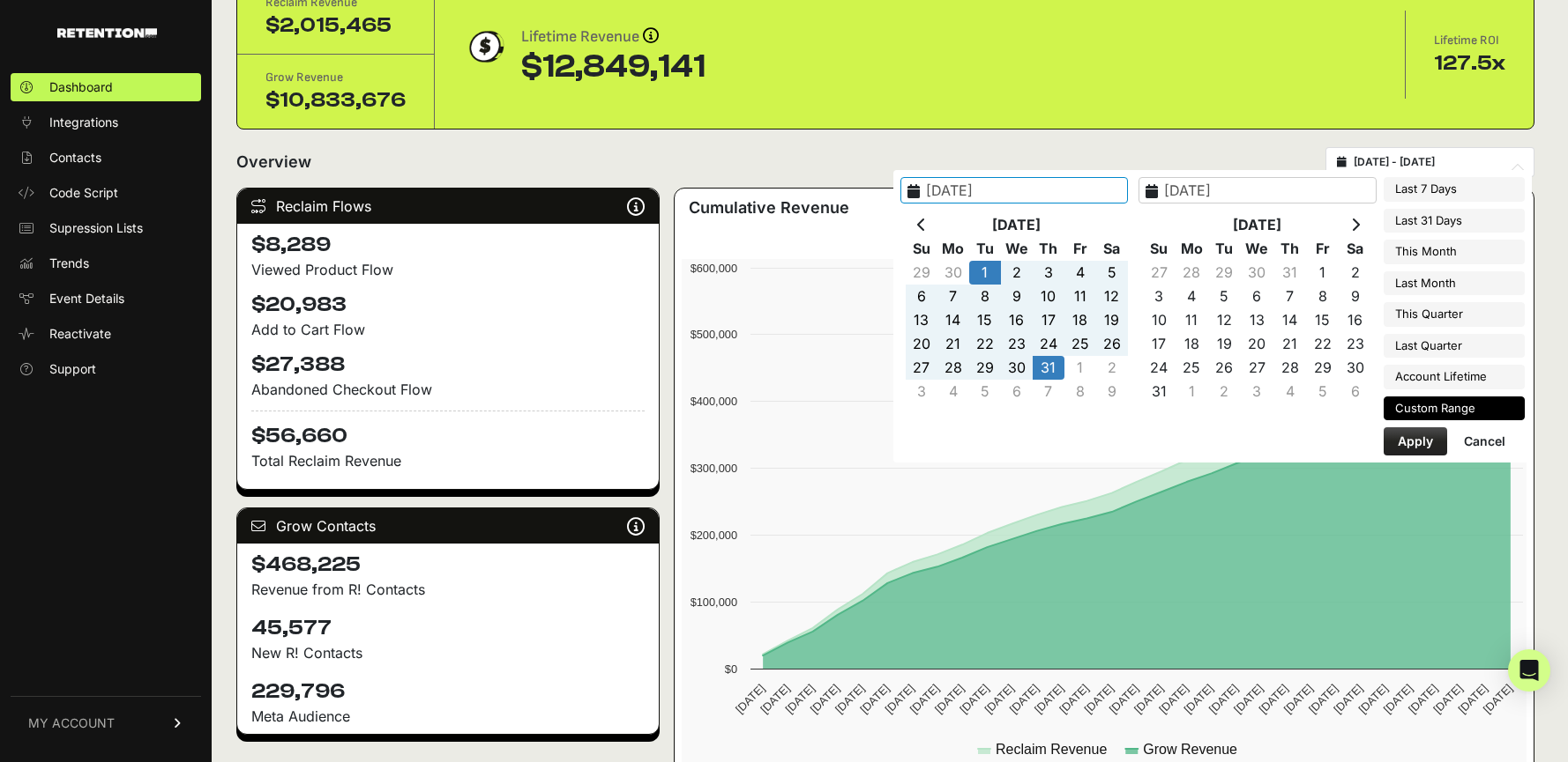
click at [1351, 219] on th at bounding box center [1354, 225] width 33 height 24
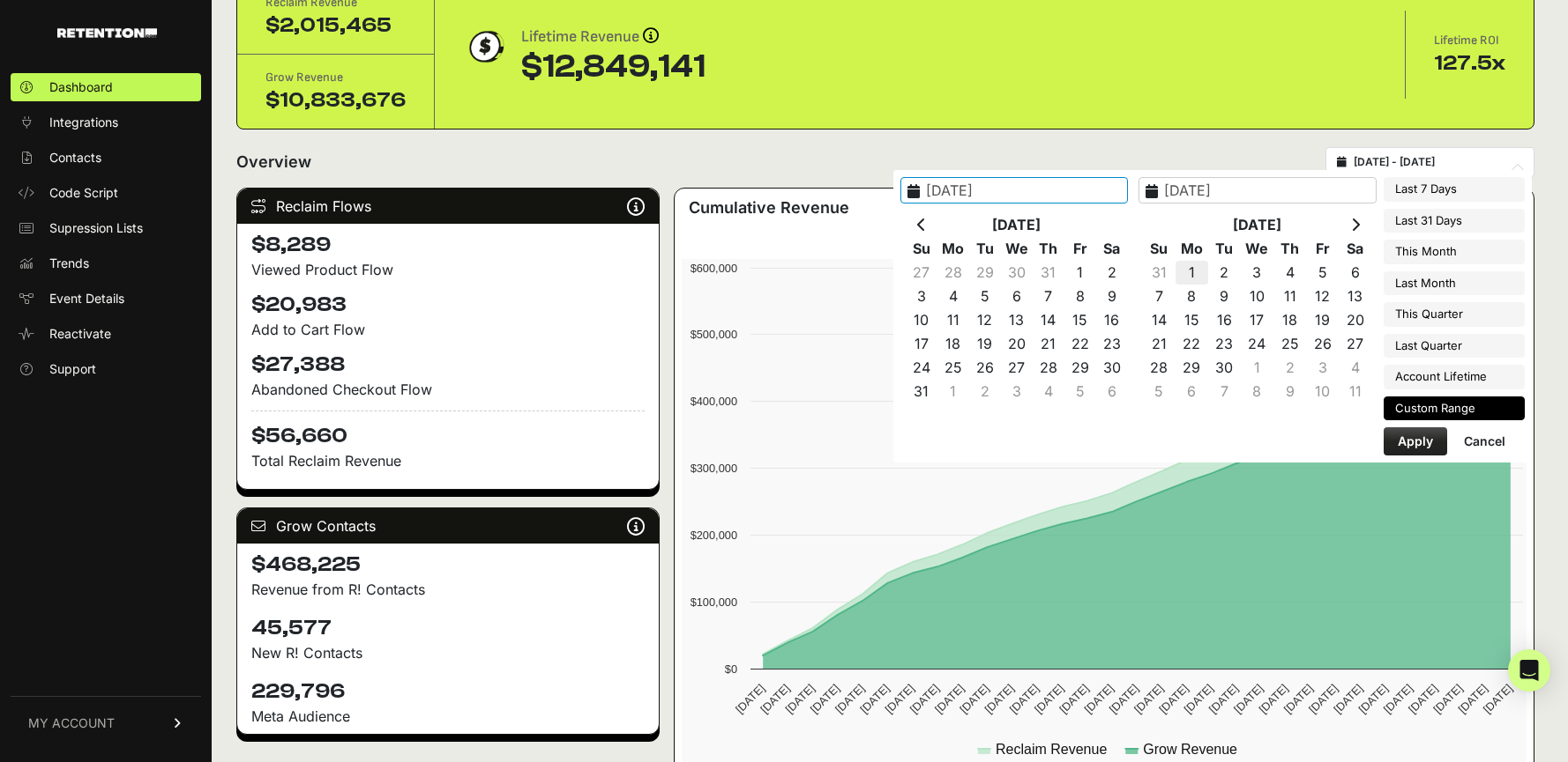
type input "[DATE]"
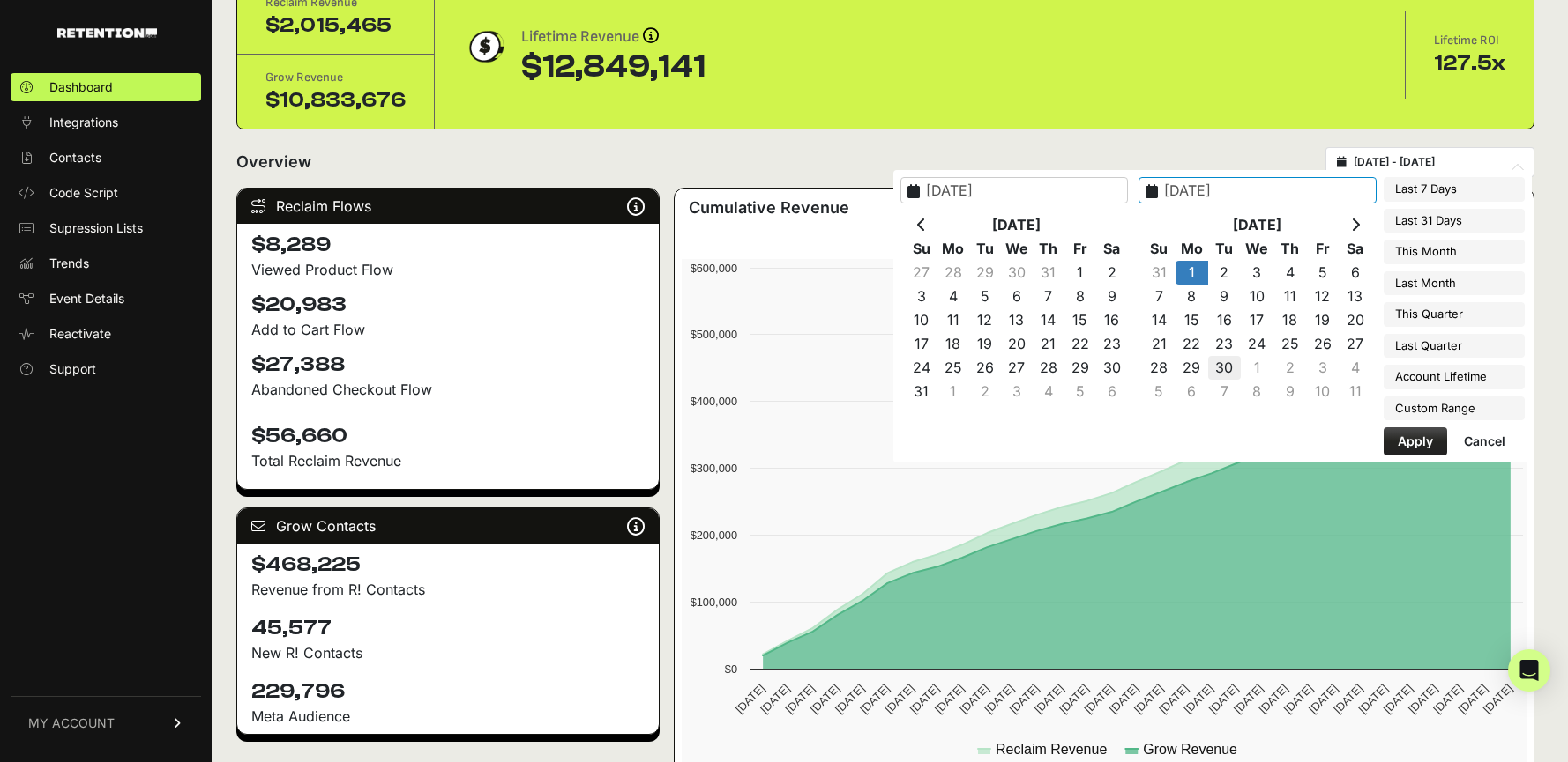
type input "[DATE]"
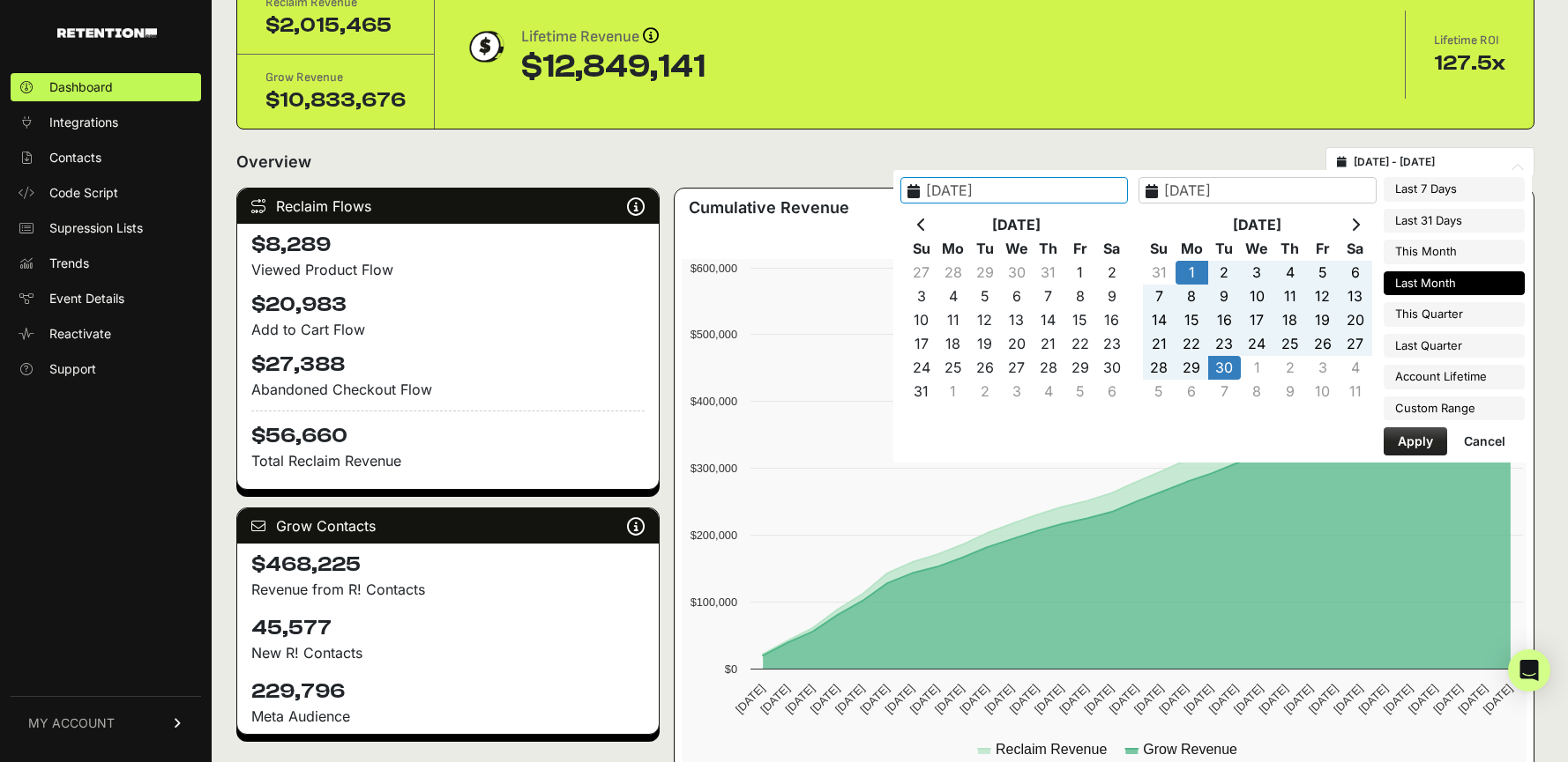
type input "[DATE]"
click at [1415, 443] on button "Apply" at bounding box center [1415, 441] width 63 height 28
type input "[DATE] - [DATE]"
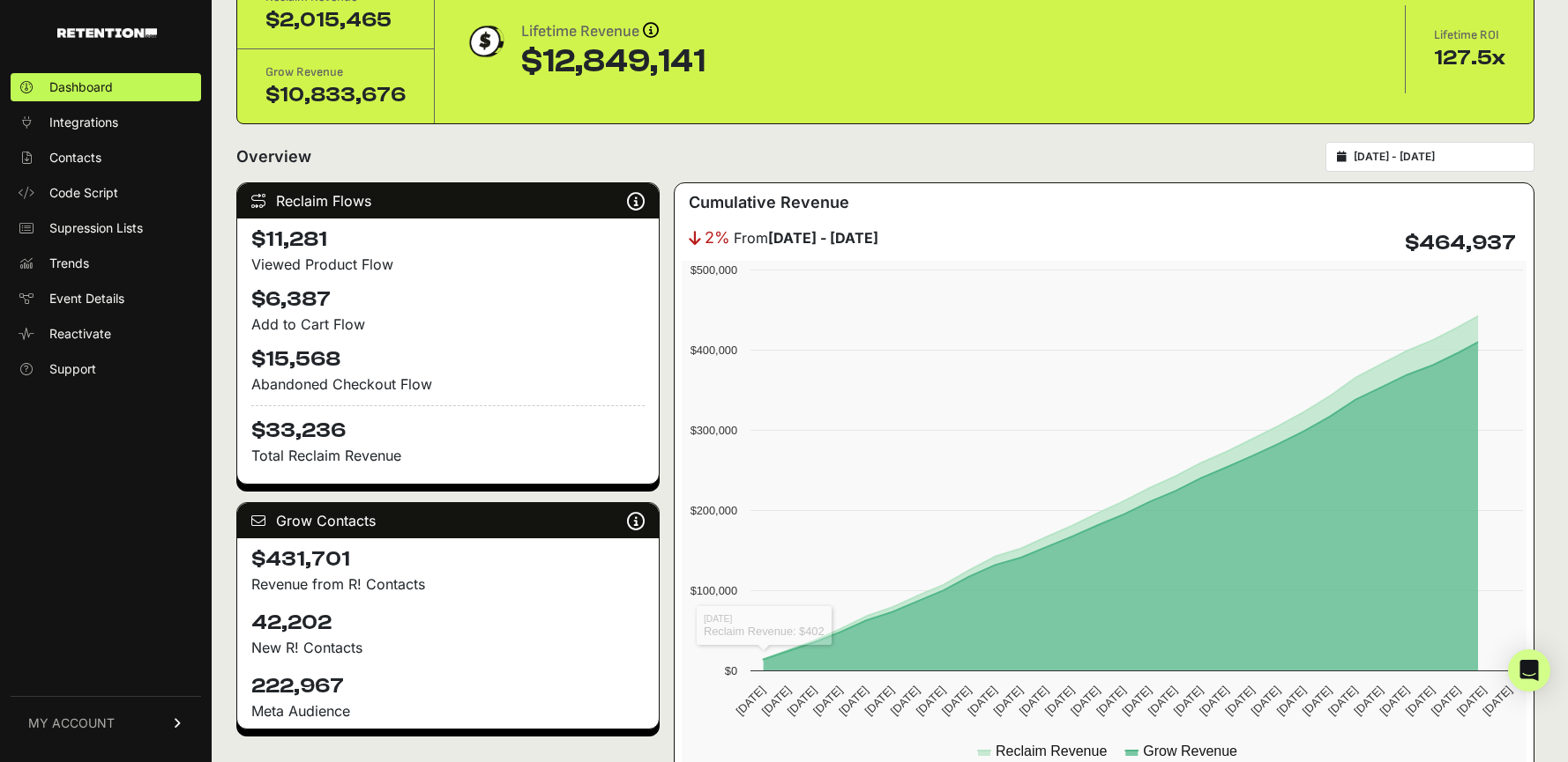
scroll to position [98, 0]
